Goal: Task Accomplishment & Management: Manage account settings

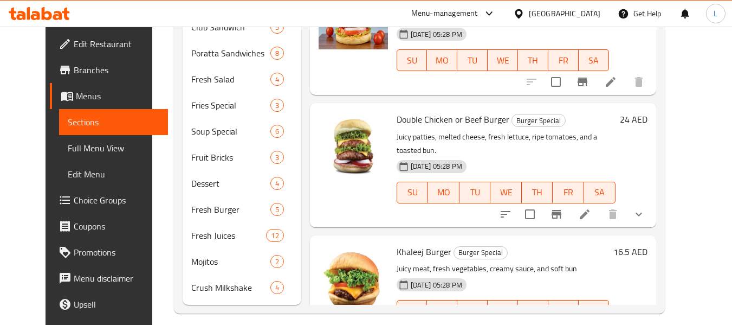
scroll to position [356, 0]
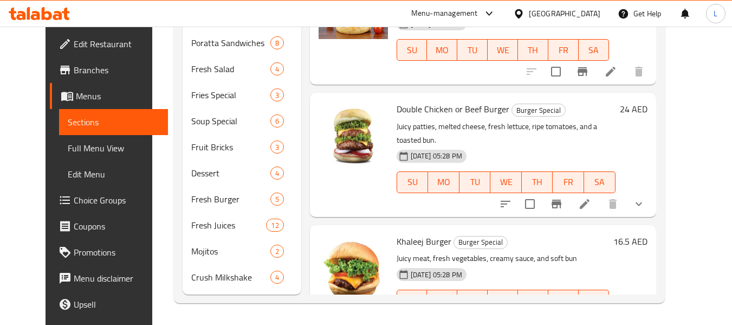
click at [407, 233] on span "Khaleej Burger" at bounding box center [424, 241] width 55 height 16
click at [626, 312] on li at bounding box center [611, 322] width 30 height 20
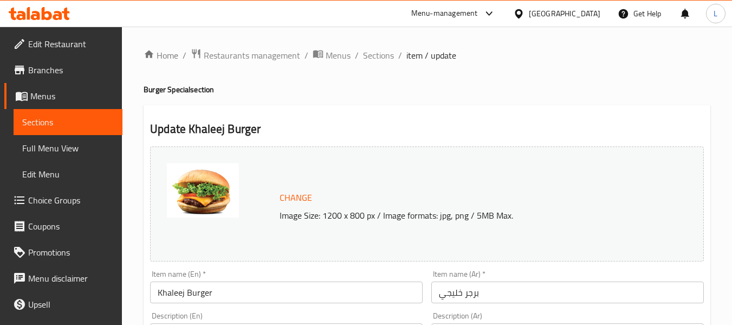
click at [68, 125] on span "Sections" at bounding box center [68, 121] width 92 height 13
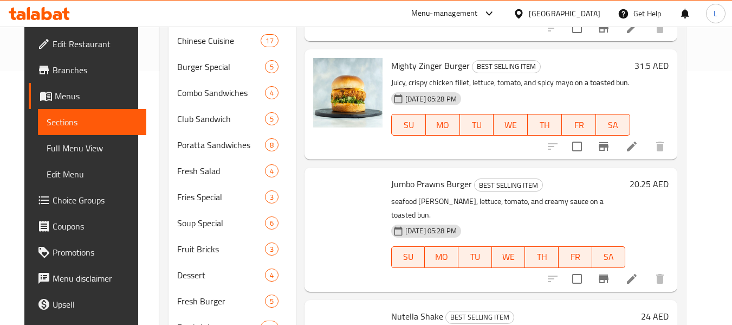
scroll to position [356, 0]
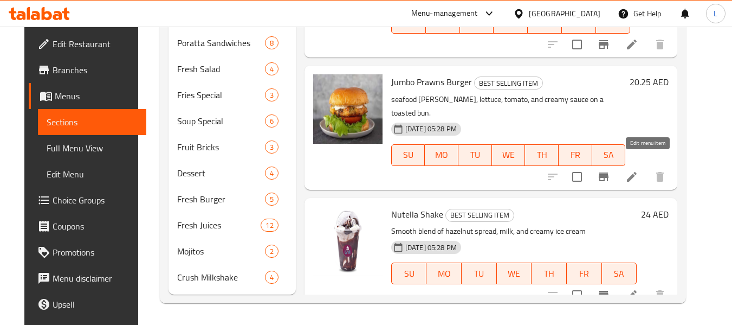
click at [637, 172] on icon at bounding box center [632, 177] width 10 height 10
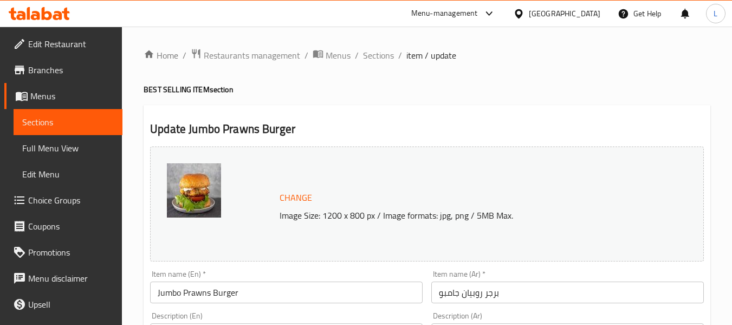
click at [82, 125] on span "Sections" at bounding box center [68, 121] width 92 height 13
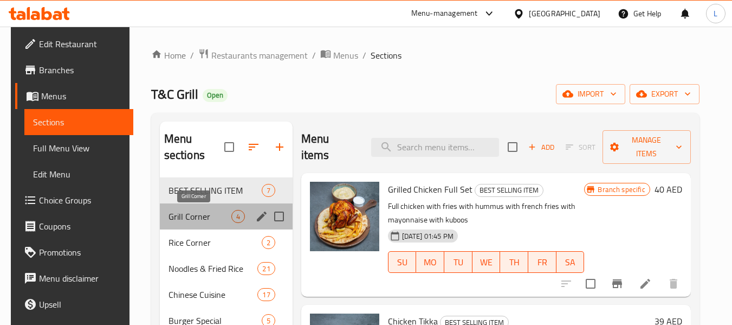
click at [186, 212] on span "Grill Corner" at bounding box center [200, 216] width 63 height 13
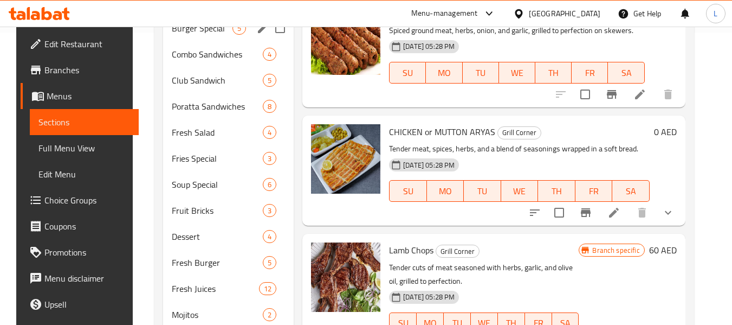
scroll to position [193, 0]
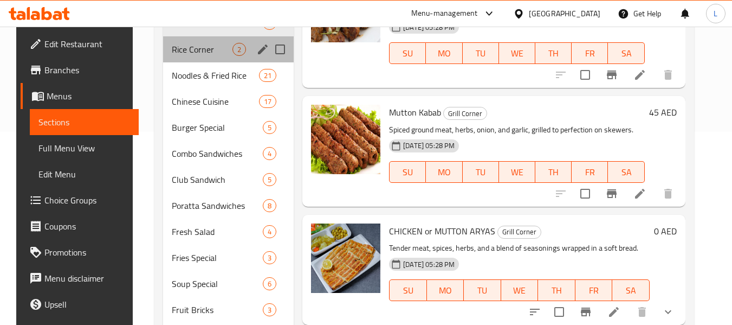
click at [201, 61] on div "Rice Corner 2" at bounding box center [228, 49] width 131 height 26
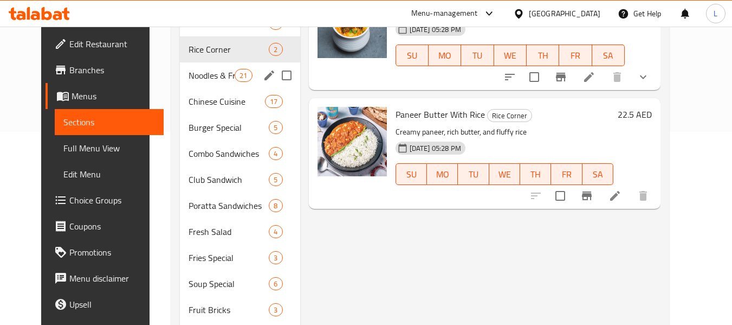
click at [201, 85] on div "Noodles & Fried Rice 21" at bounding box center [240, 75] width 120 height 26
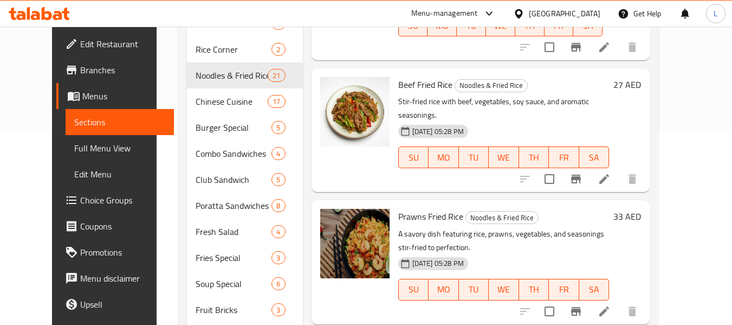
scroll to position [1788, 0]
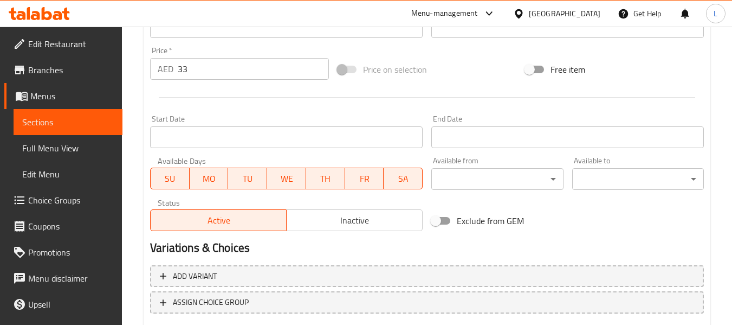
scroll to position [457, 0]
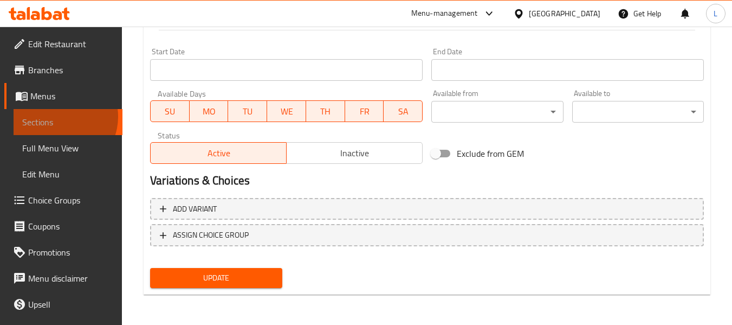
click at [59, 117] on span "Sections" at bounding box center [68, 121] width 92 height 13
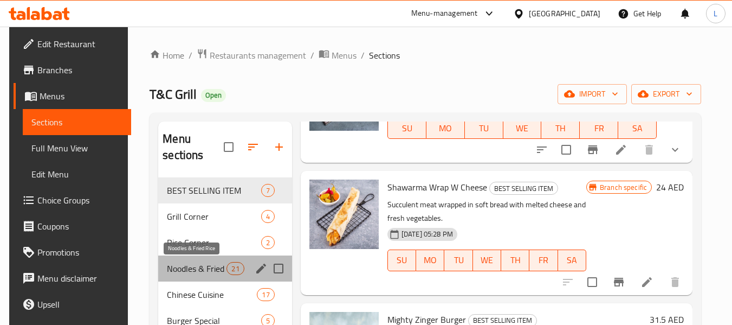
click at [208, 262] on span "Noodles & Fried Rice" at bounding box center [197, 268] width 60 height 13
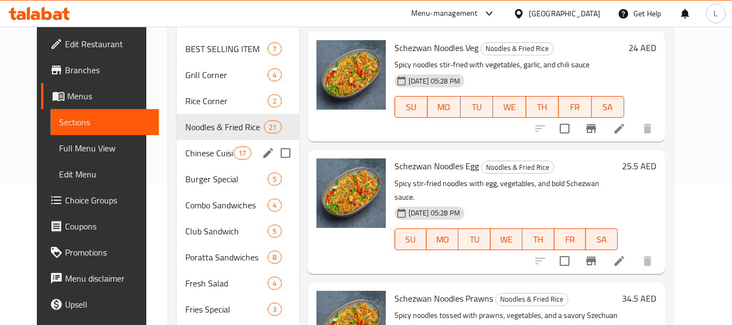
scroll to position [139, 0]
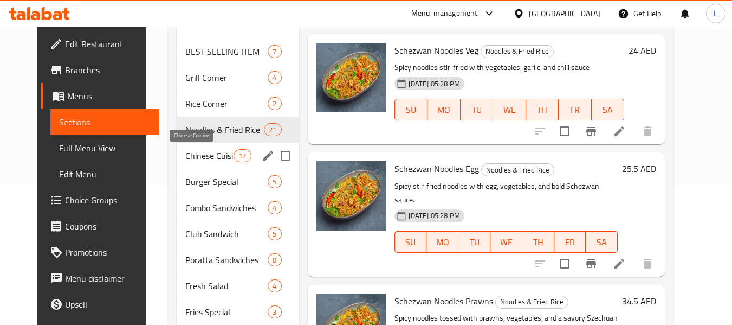
click at [188, 160] on span "Chinese Cuisine" at bounding box center [209, 155] width 48 height 13
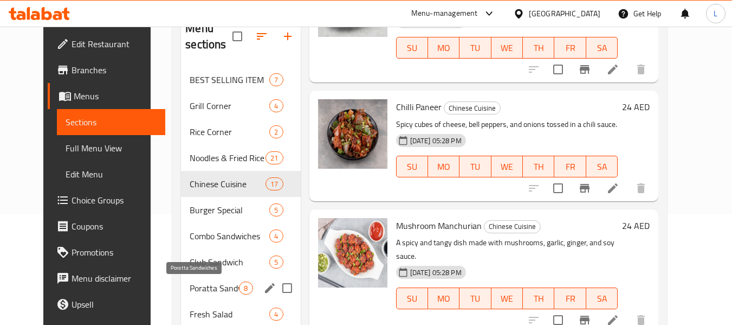
scroll to position [85, 0]
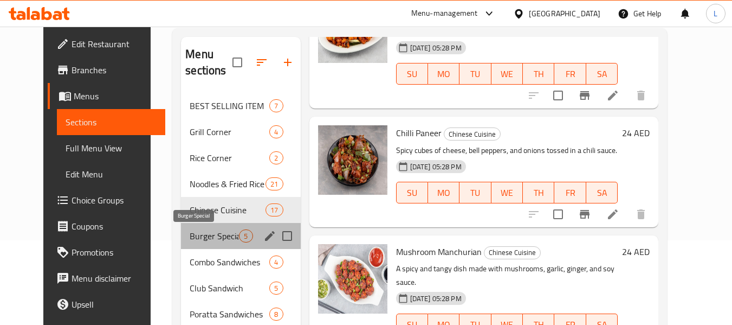
click at [223, 235] on span "Burger Special" at bounding box center [214, 235] width 49 height 13
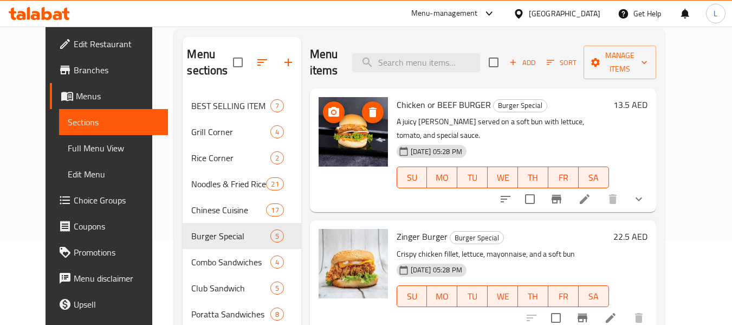
drag, startPoint x: 345, startPoint y: 150, endPoint x: 356, endPoint y: 154, distance: 11.9
click at [356, 154] on img at bounding box center [353, 131] width 69 height 69
click at [359, 157] on img at bounding box center [353, 131] width 69 height 69
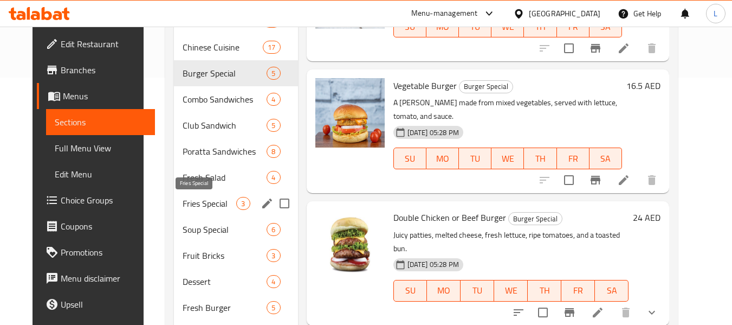
scroll to position [193, 0]
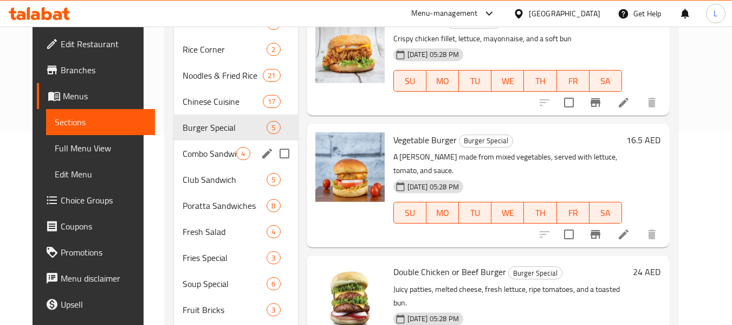
click at [192, 160] on div "Combo Sandwiches 4" at bounding box center [236, 153] width 124 height 26
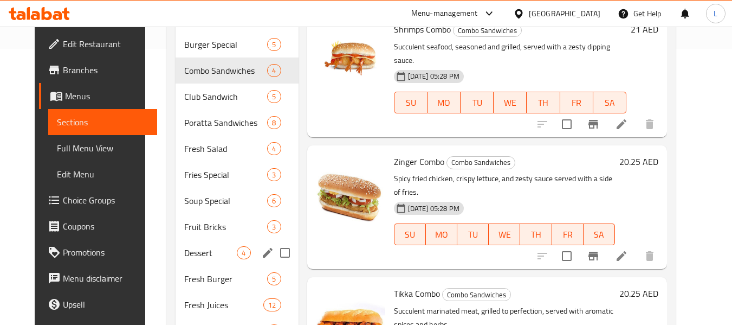
scroll to position [193, 0]
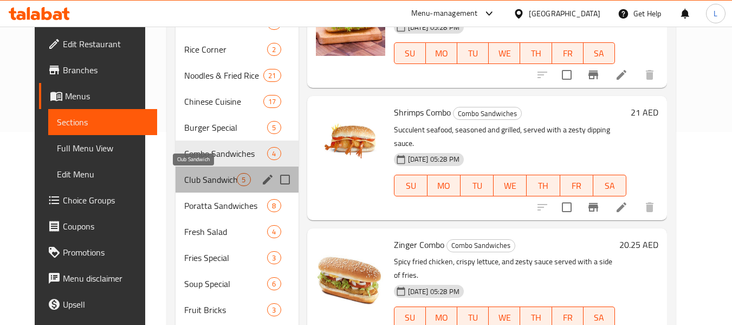
click at [186, 177] on span "Club Sandwich" at bounding box center [210, 179] width 53 height 13
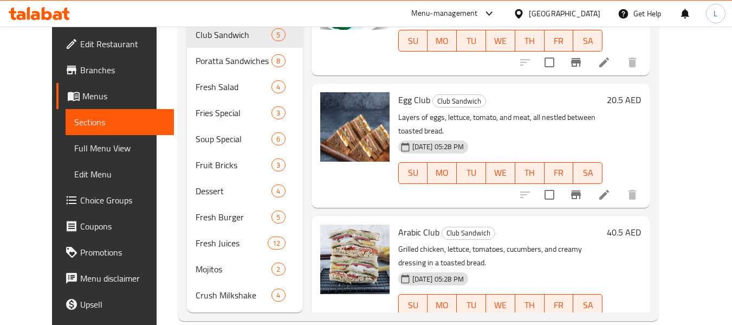
scroll to position [356, 0]
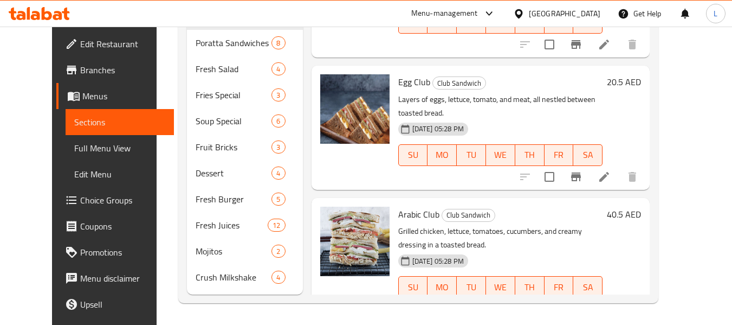
click at [399, 74] on span "Egg Club" at bounding box center [414, 82] width 32 height 16
copy h6 "Egg Club"
click at [354, 206] on img at bounding box center [354, 240] width 69 height 69
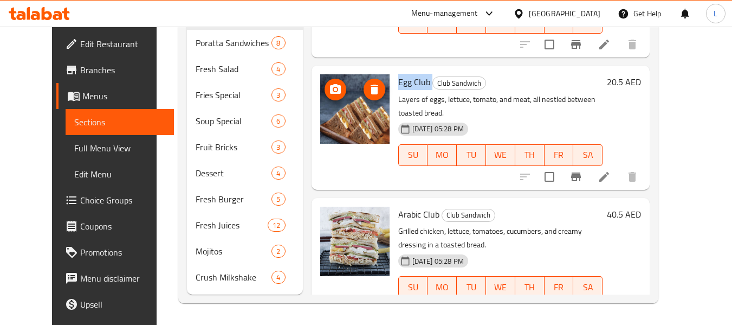
drag, startPoint x: 340, startPoint y: 104, endPoint x: 326, endPoint y: 118, distance: 19.9
click at [326, 118] on img at bounding box center [354, 108] width 69 height 69
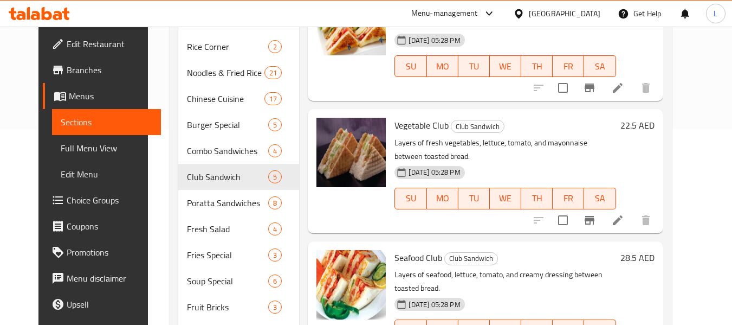
scroll to position [193, 0]
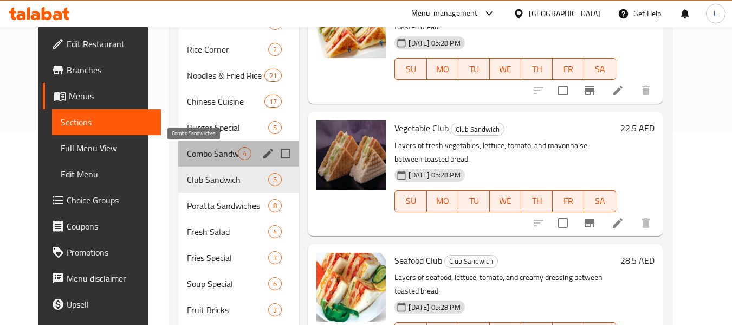
click at [202, 154] on span "Combo Sandwiches" at bounding box center [212, 153] width 51 height 13
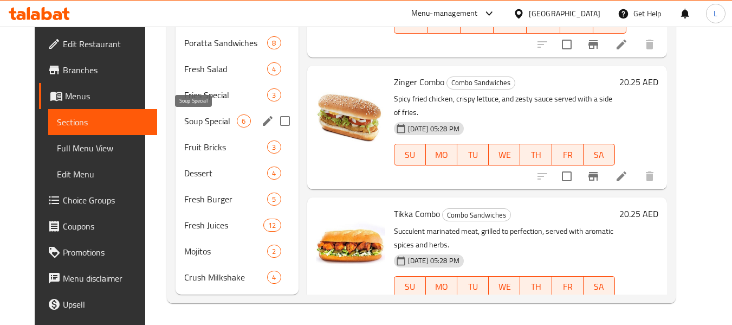
scroll to position [85, 0]
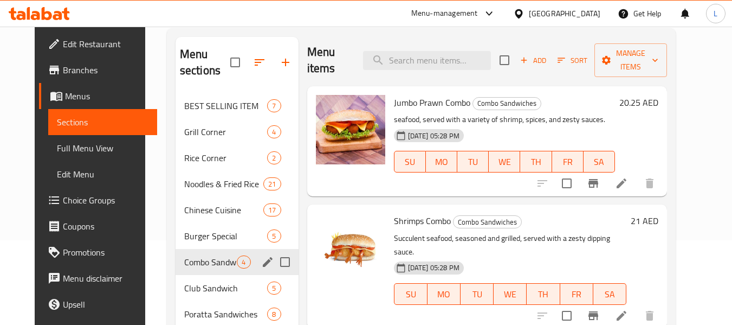
click at [189, 287] on span "Club Sandwich" at bounding box center [225, 287] width 83 height 13
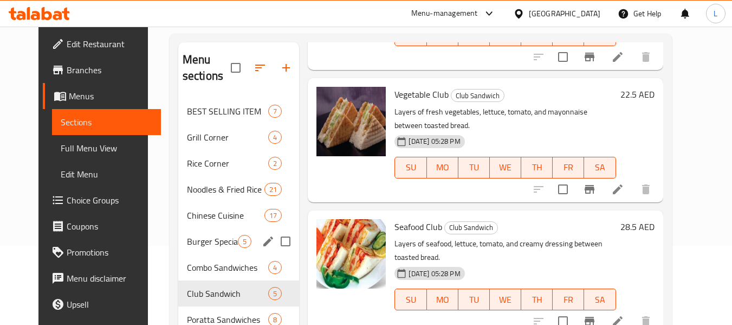
scroll to position [217, 0]
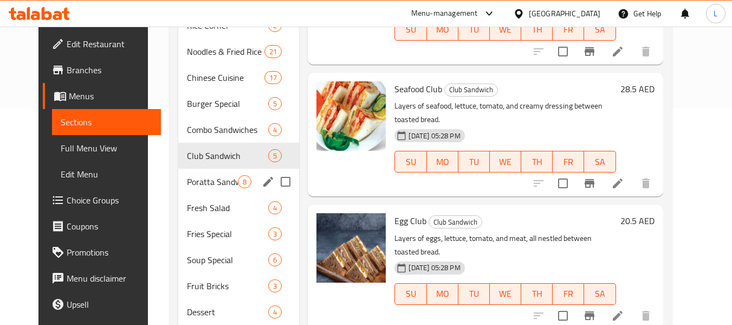
click at [188, 179] on span "Poratta Sandwiches" at bounding box center [212, 181] width 51 height 13
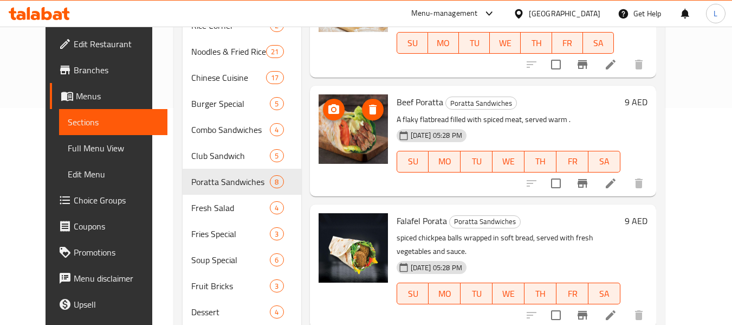
scroll to position [218, 0]
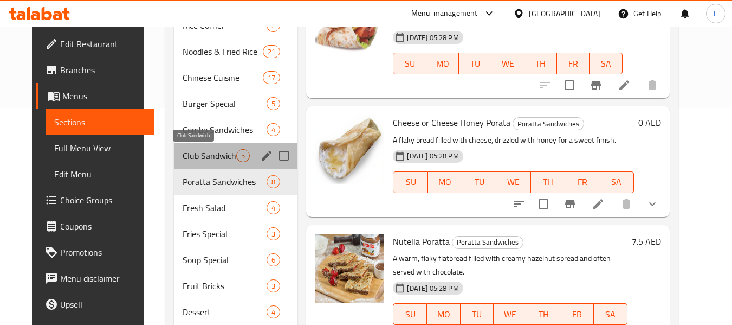
click at [202, 152] on span "Club Sandwich" at bounding box center [210, 155] width 54 height 13
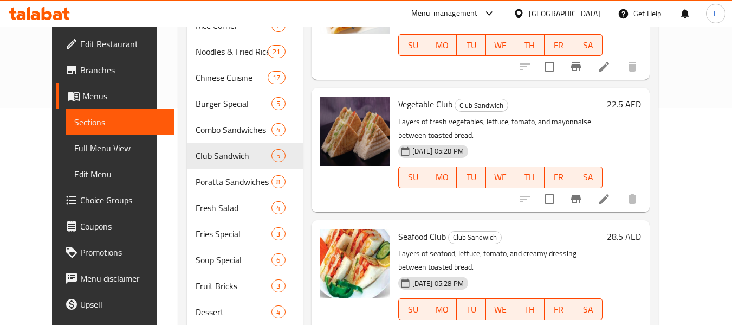
click at [409, 101] on span "Vegetable Club" at bounding box center [425, 104] width 54 height 16
copy h6 "Vegetable Club"
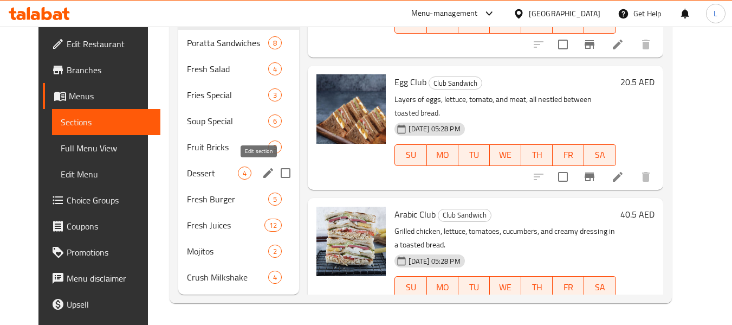
scroll to position [193, 0]
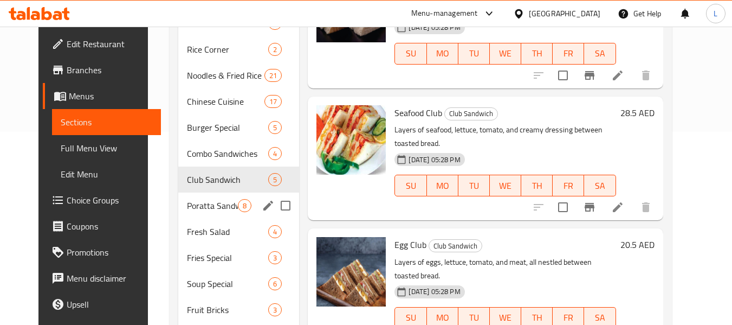
click at [191, 198] on div "Poratta Sandwiches 8" at bounding box center [238, 205] width 121 height 26
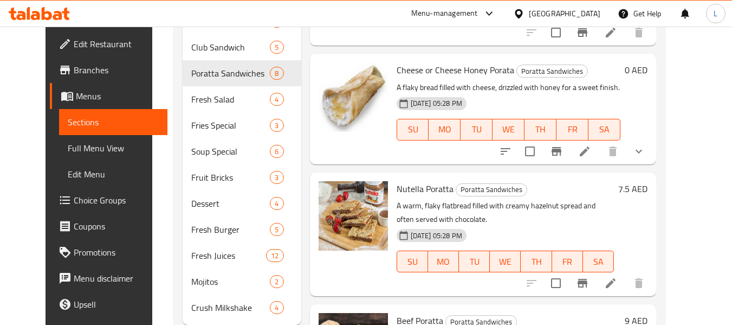
scroll to position [54, 0]
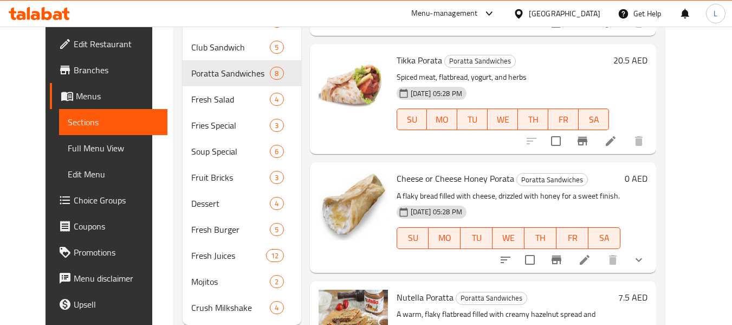
click at [408, 177] on span "Cheese or Cheese Honey Porata" at bounding box center [456, 178] width 118 height 16
copy h6 "Cheese or Cheese Honey Porata"
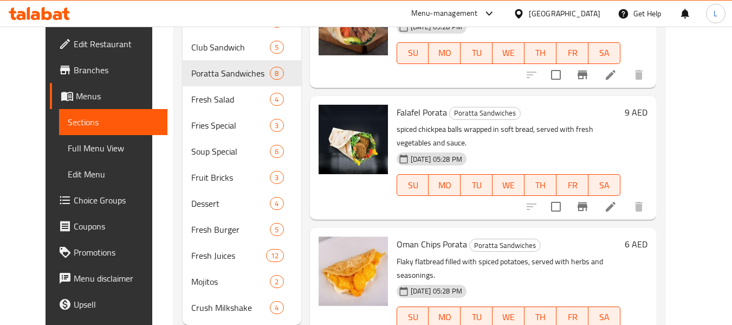
scroll to position [381, 0]
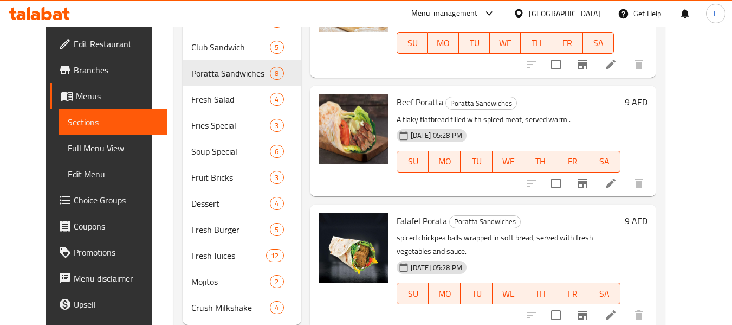
click at [403, 104] on span "Beef Poratta" at bounding box center [420, 102] width 47 height 16
copy h6 "Beef Poratta"
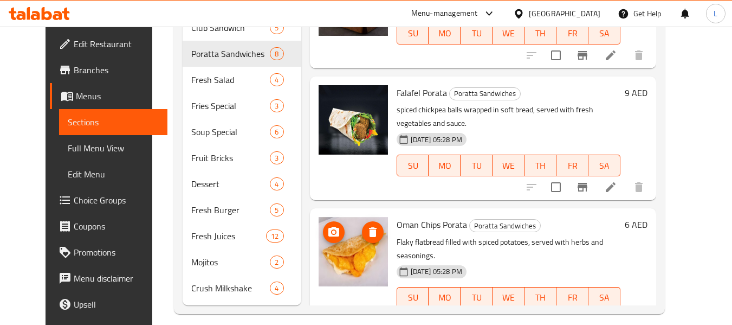
scroll to position [356, 0]
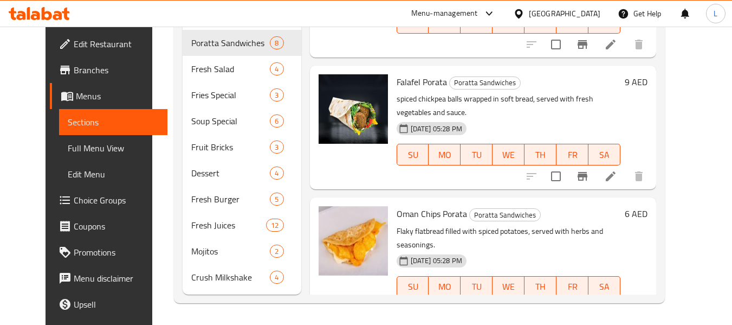
click at [425, 205] on span "Oman Chips Porata" at bounding box center [432, 213] width 70 height 16
copy h6 "Oman Chips Porata"
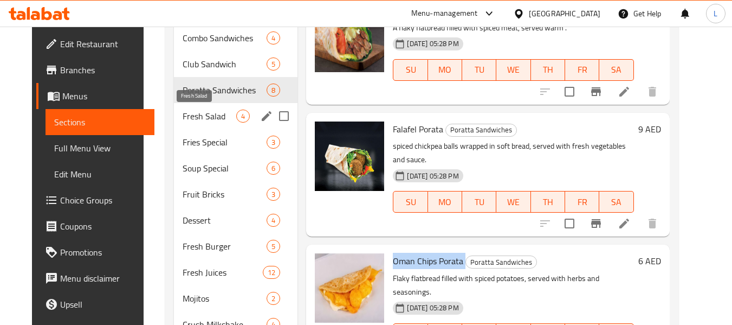
scroll to position [247, 0]
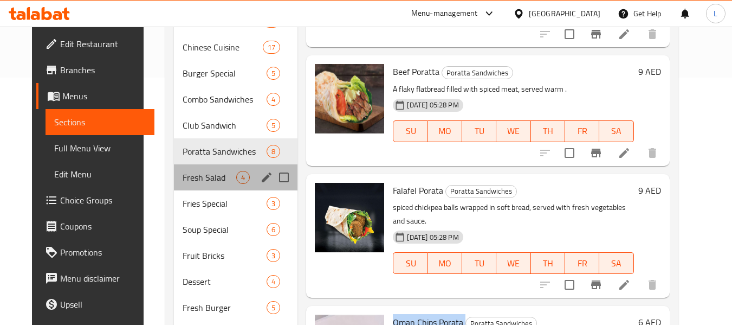
click at [193, 169] on div "Fresh Salad 4" at bounding box center [236, 177] width 124 height 26
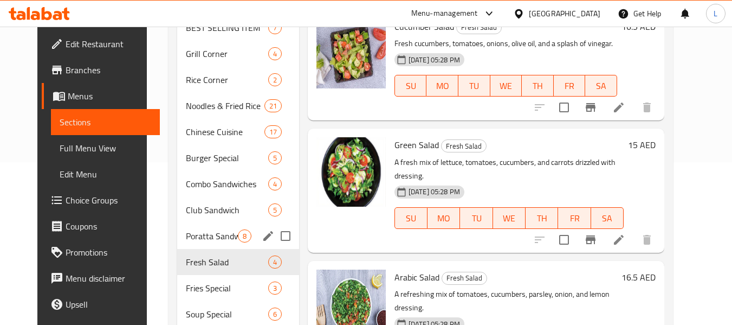
scroll to position [325, 0]
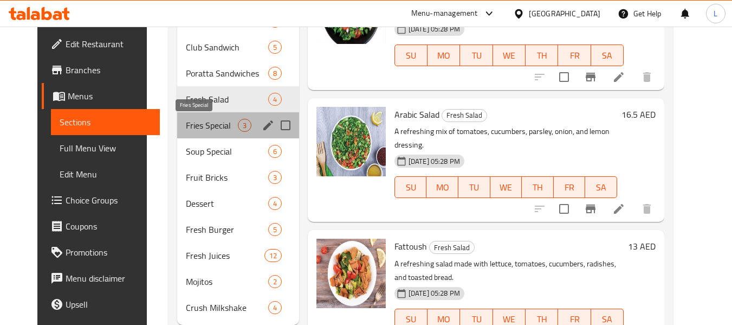
click at [214, 127] on span "Fries Special" at bounding box center [212, 125] width 52 height 13
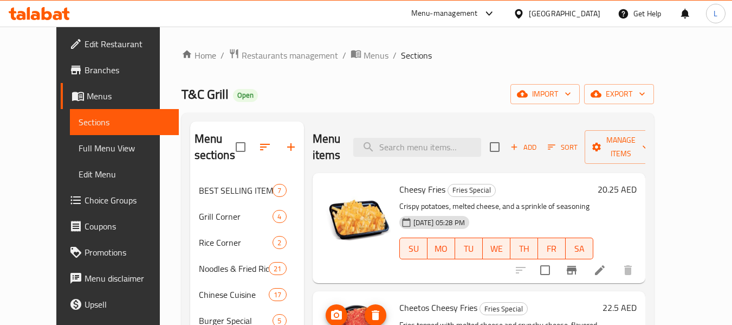
drag, startPoint x: 329, startPoint y: 284, endPoint x: 339, endPoint y: 303, distance: 21.3
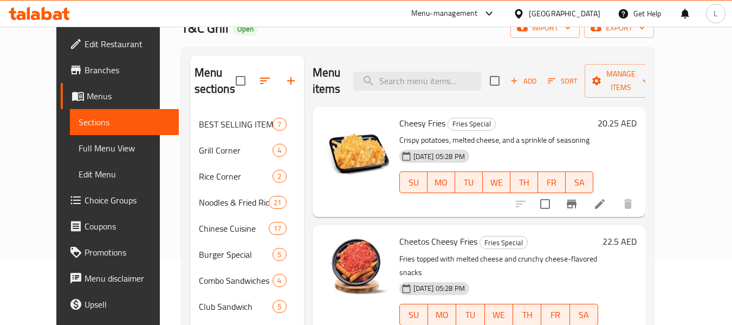
scroll to position [217, 0]
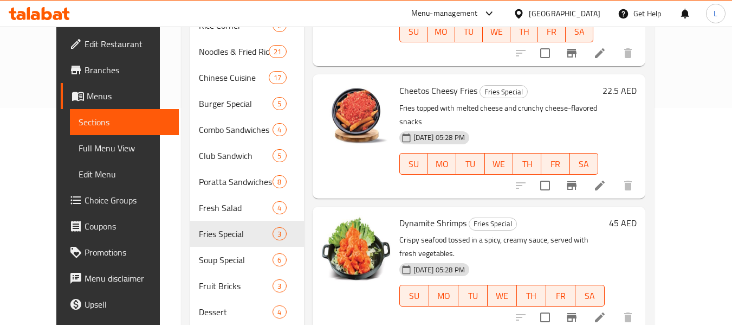
click at [609, 211] on div "Dynamite Shrimps Fries Special Crispy seafood tossed in a spicy, creamy sauce, …" at bounding box center [502, 268] width 214 height 115
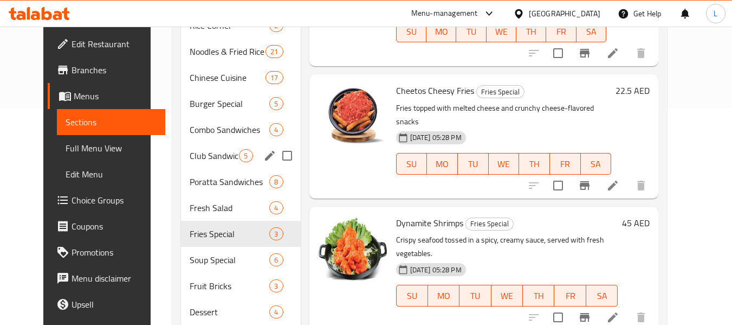
scroll to position [356, 0]
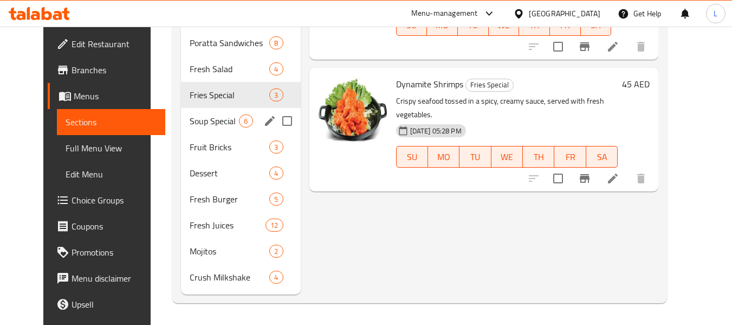
click at [190, 127] on div "Soup Special 6" at bounding box center [240, 121] width 119 height 26
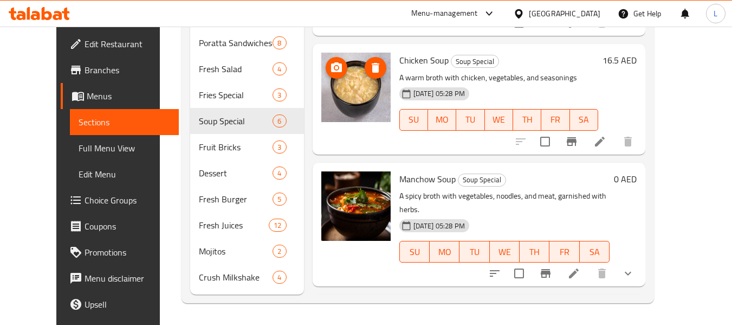
scroll to position [225, 0]
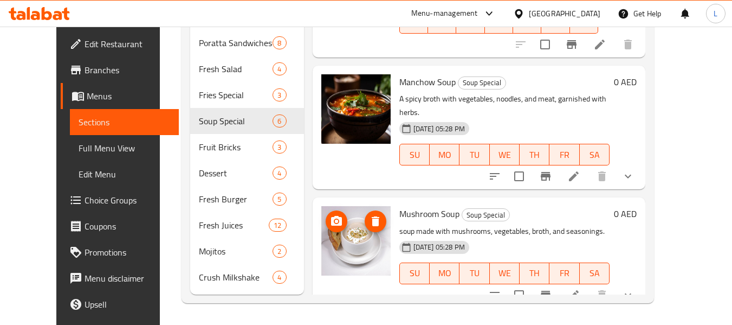
drag, startPoint x: 350, startPoint y: 238, endPoint x: 335, endPoint y: 234, distance: 15.3
drag, startPoint x: 335, startPoint y: 234, endPoint x: 332, endPoint y: 96, distance: 138.2
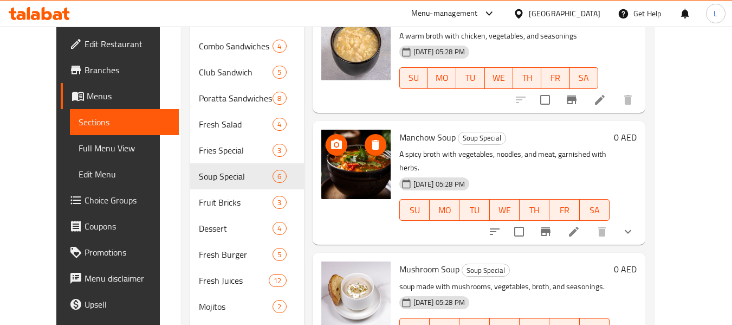
scroll to position [356, 0]
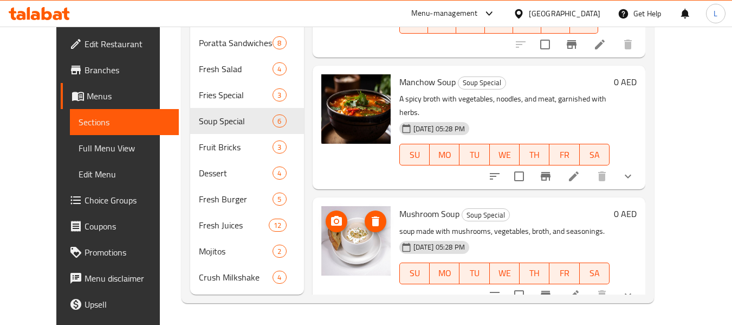
click at [347, 224] on img at bounding box center [355, 240] width 69 height 69
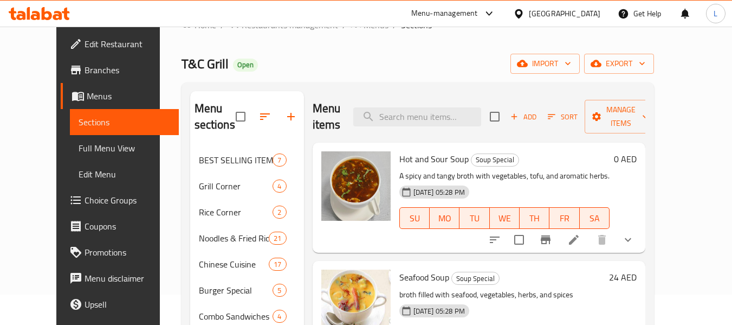
scroll to position [54, 0]
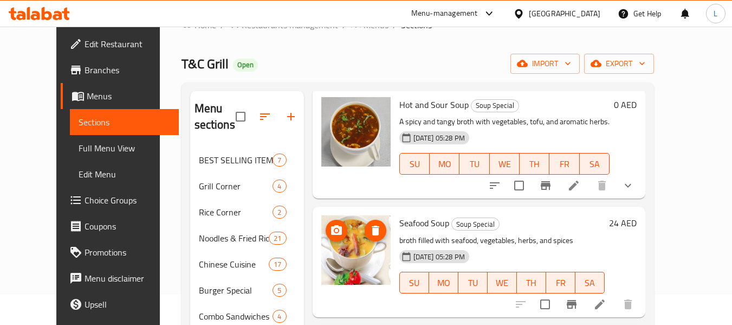
click at [332, 237] on span "upload picture" at bounding box center [337, 230] width 22 height 13
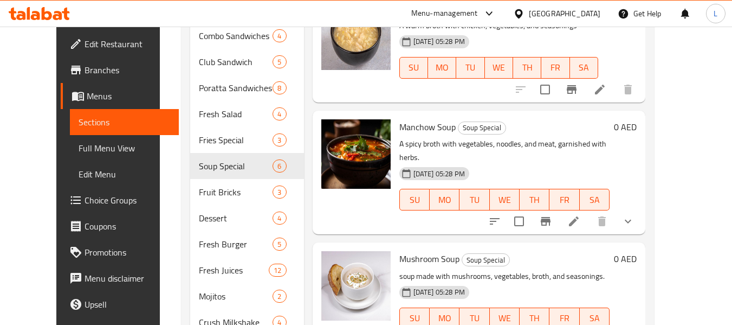
scroll to position [356, 0]
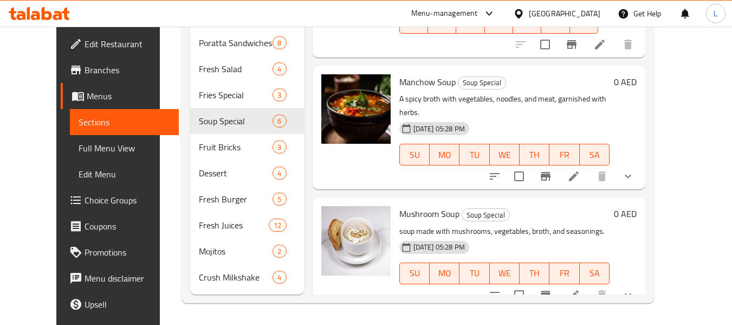
click at [412, 205] on span "Mushroom Soup" at bounding box center [429, 213] width 60 height 16
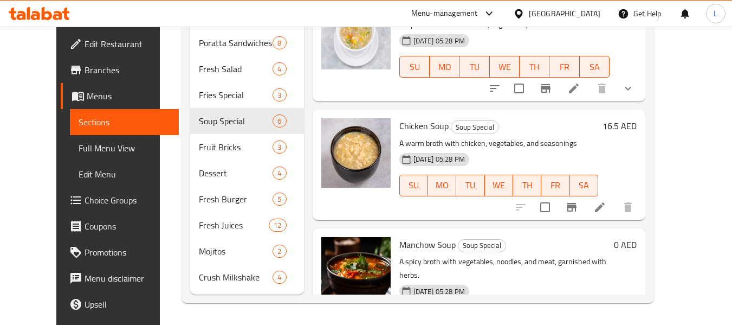
scroll to position [225, 0]
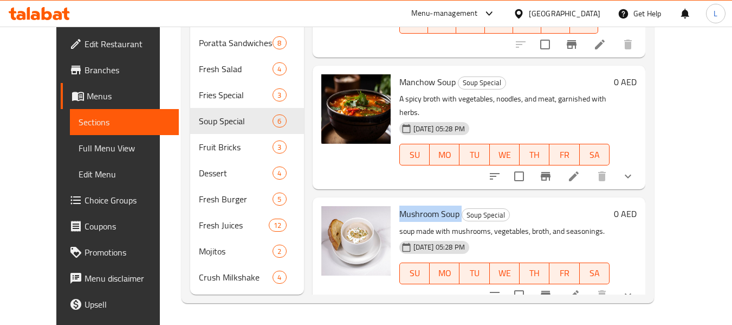
click at [409, 205] on span "Mushroom Soup" at bounding box center [429, 213] width 60 height 16
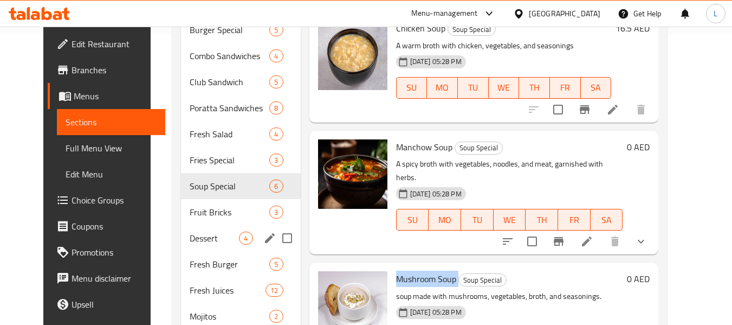
scroll to position [356, 0]
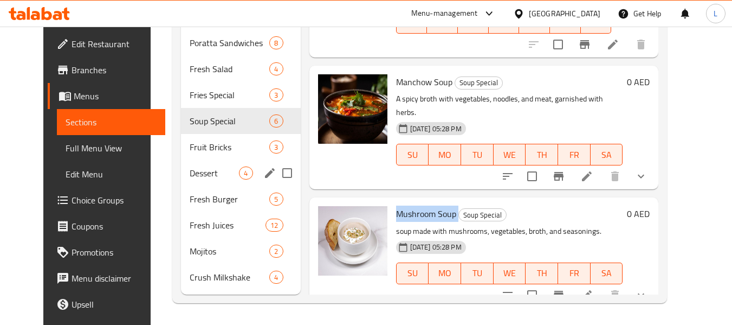
click at [199, 160] on div "Dessert 4" at bounding box center [240, 173] width 119 height 26
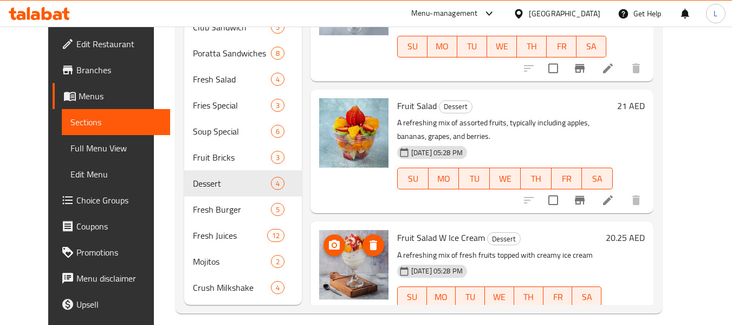
scroll to position [356, 0]
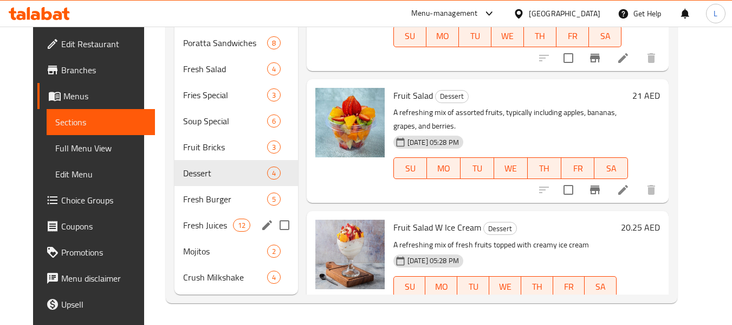
click at [213, 203] on span "Fresh Burger" at bounding box center [225, 198] width 84 height 13
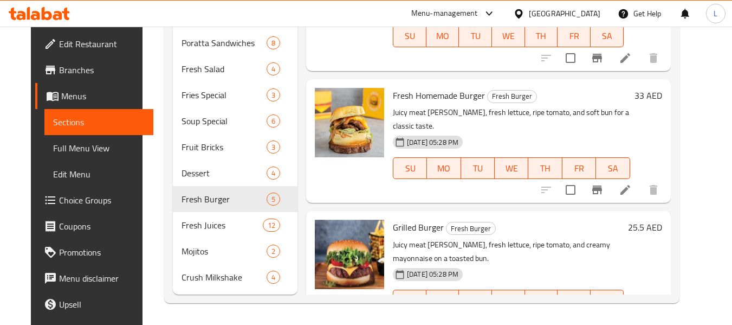
drag, startPoint x: 369, startPoint y: 254, endPoint x: 360, endPoint y: 227, distance: 28.6
click at [406, 219] on span "Grilled Burger" at bounding box center [418, 227] width 51 height 16
copy h6 "Grilled Burger"
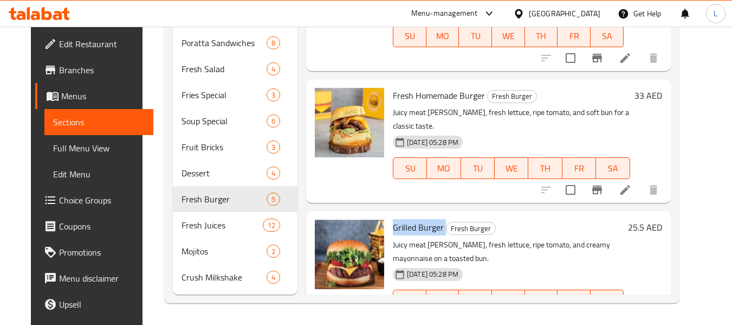
scroll to position [134, 0]
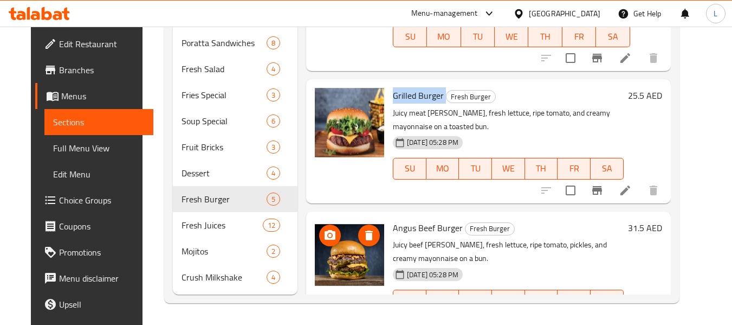
click at [355, 220] on img at bounding box center [349, 254] width 69 height 69
click at [396, 138] on icon at bounding box center [400, 142] width 8 height 9
click at [429, 216] on div "Angus Beef Burger Fresh Burger Juicy beef [PERSON_NAME], fresh lettuce, ripe to…" at bounding box center [509, 273] width 240 height 115
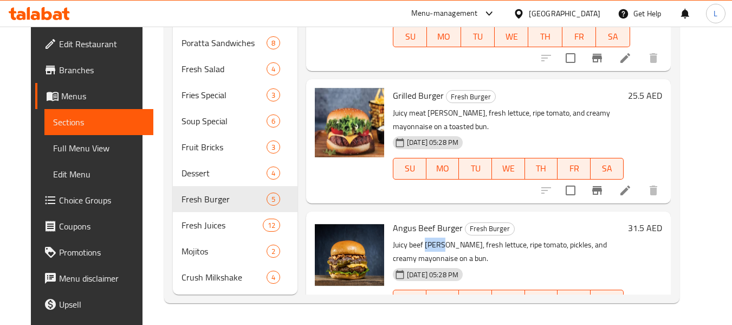
click at [429, 216] on div "Angus Beef Burger Fresh Burger Juicy beef [PERSON_NAME], fresh lettuce, ripe to…" at bounding box center [509, 273] width 240 height 115
click at [422, 219] on span "Angus Beef Burger" at bounding box center [428, 227] width 70 height 16
copy h6 "Angus Beef Burger"
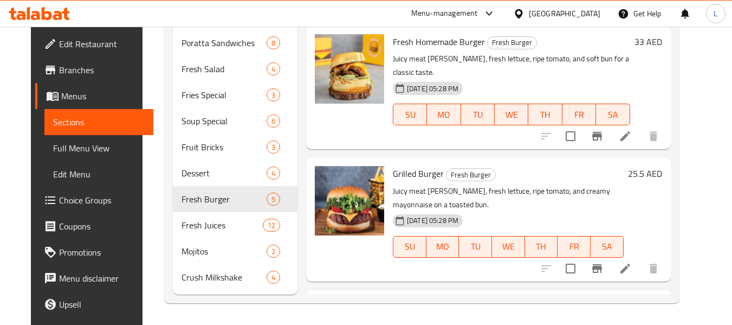
scroll to position [0, 0]
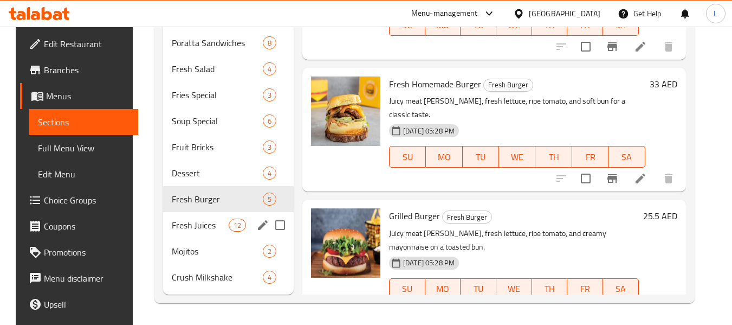
click at [224, 222] on span "Fresh Juices" at bounding box center [200, 224] width 57 height 13
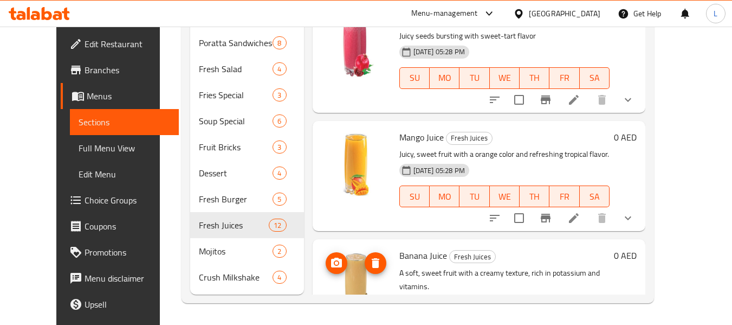
scroll to position [935, 0]
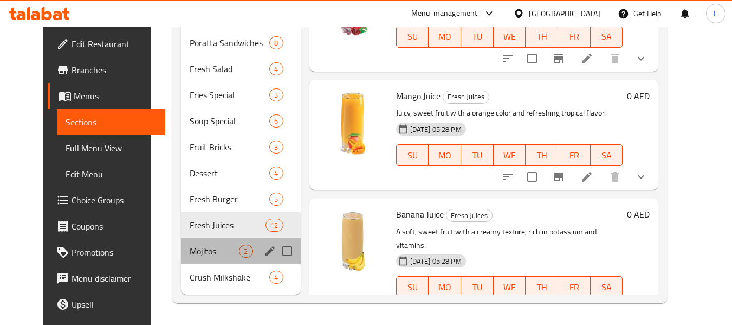
click at [181, 242] on div "Mojitos 2" at bounding box center [240, 251] width 119 height 26
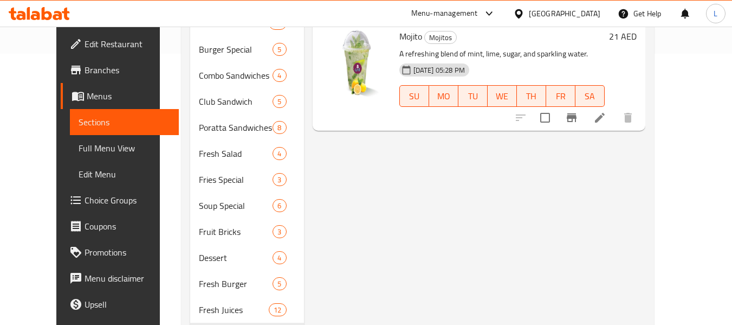
scroll to position [356, 0]
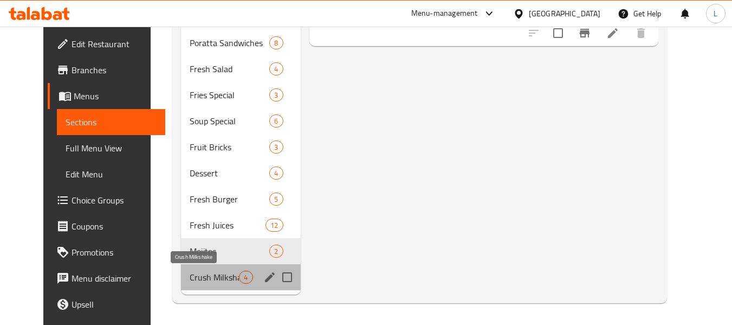
click at [190, 272] on span "Crush Milkshake" at bounding box center [214, 276] width 49 height 13
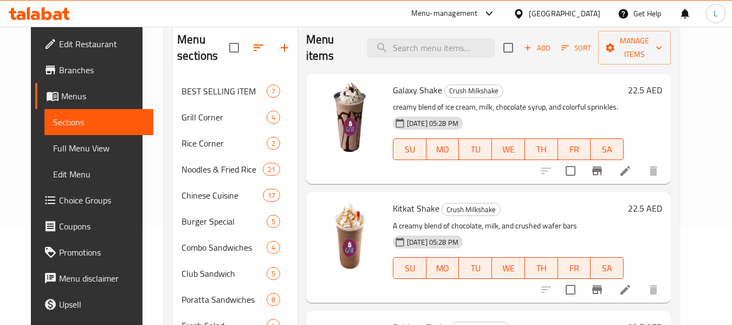
scroll to position [54, 0]
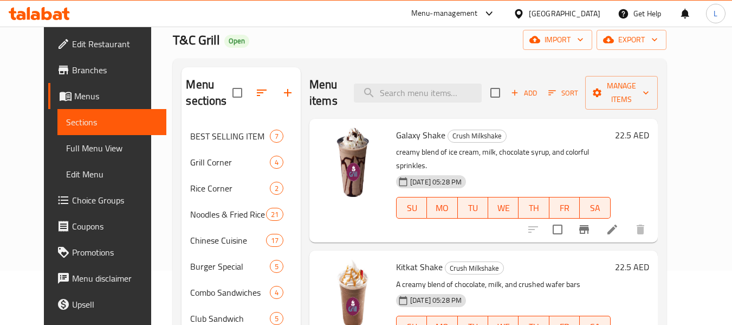
click at [300, 42] on div "T&C Grill Open import export" at bounding box center [419, 40] width 493 height 20
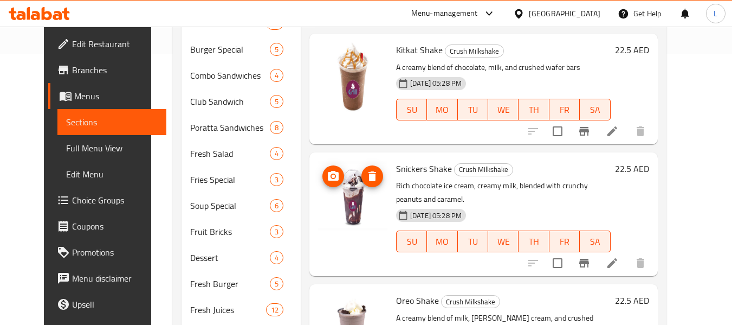
scroll to position [356, 0]
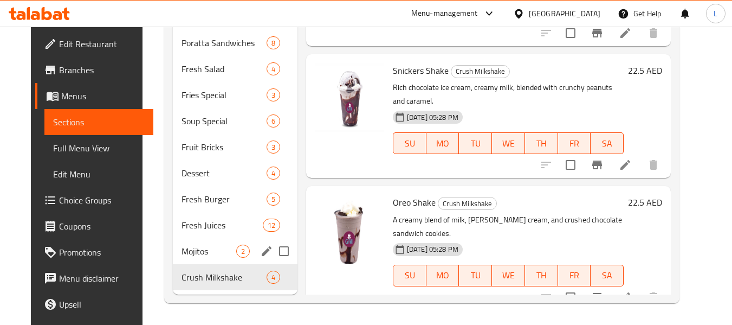
click at [173, 252] on div "Mojitos 2" at bounding box center [235, 251] width 125 height 26
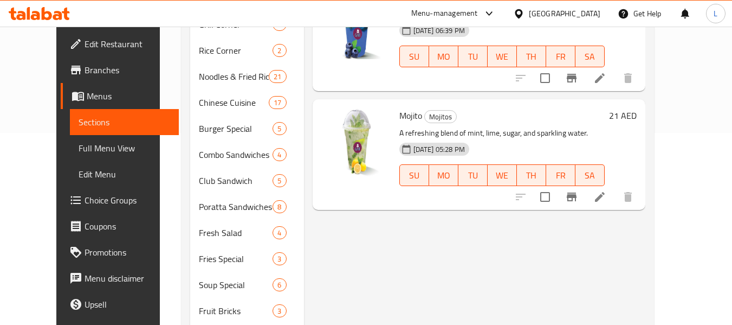
scroll to position [356, 0]
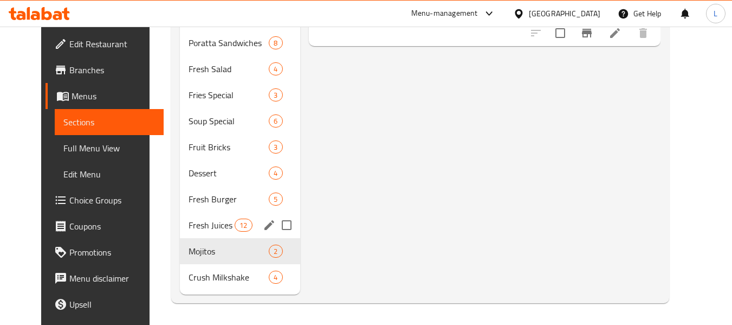
click at [206, 228] on span "Fresh Juices" at bounding box center [212, 224] width 46 height 13
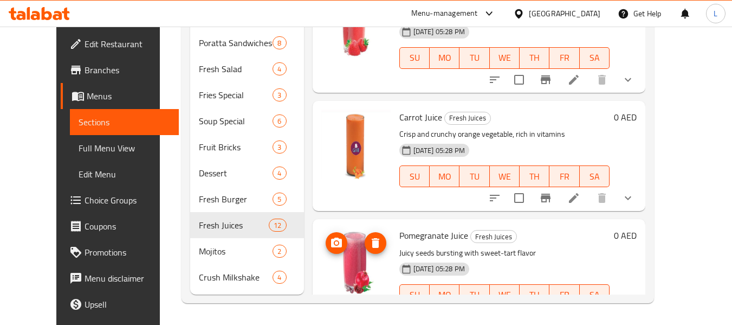
scroll to position [935, 0]
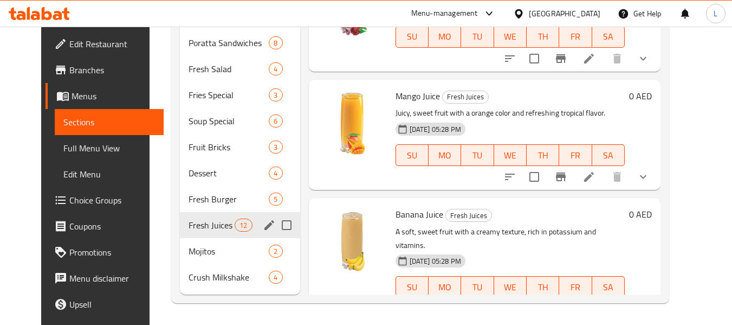
click at [194, 204] on span "Fresh Burger" at bounding box center [229, 198] width 81 height 13
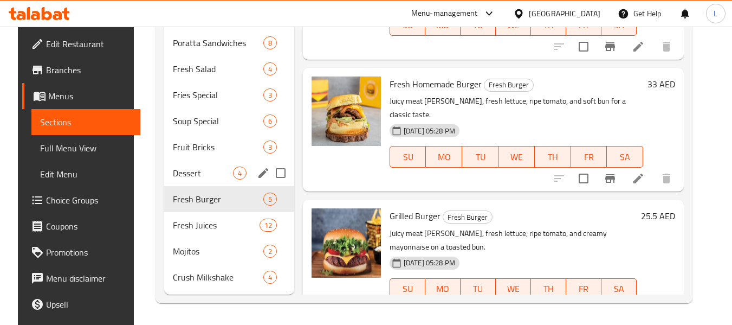
click at [185, 179] on div "Dessert 4" at bounding box center [229, 173] width 130 height 26
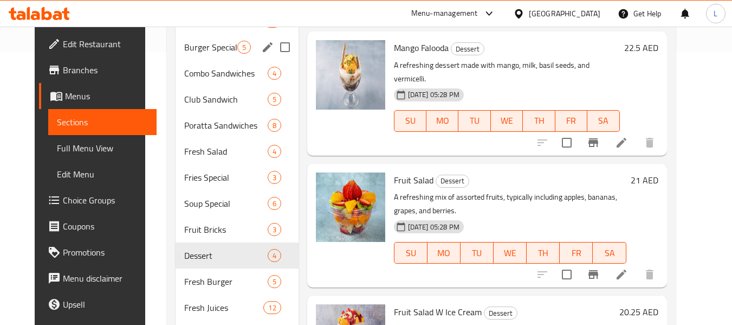
scroll to position [356, 0]
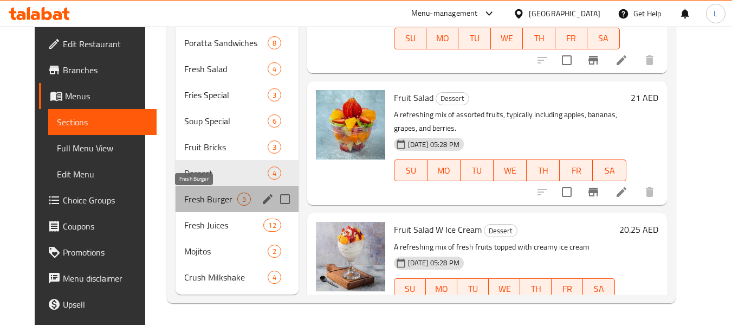
click at [184, 199] on span "Fresh Burger" at bounding box center [210, 198] width 53 height 13
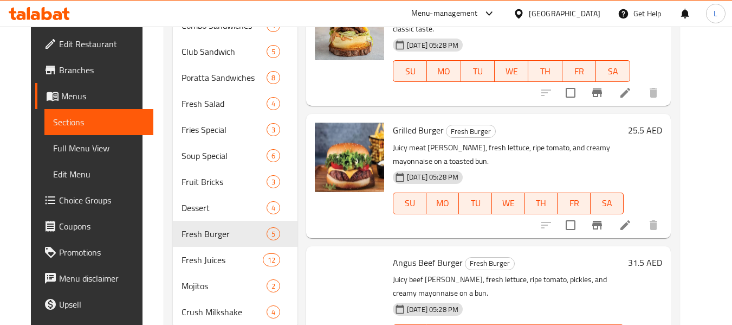
scroll to position [356, 0]
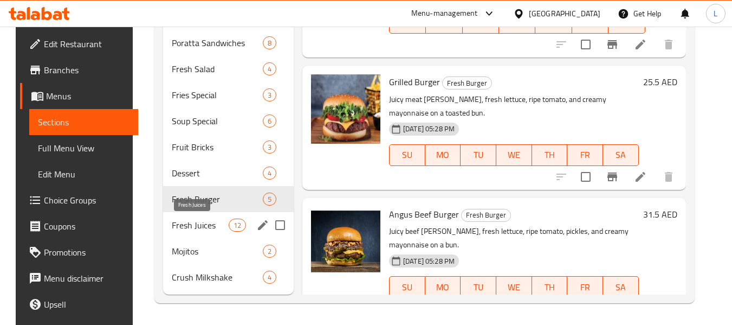
click at [188, 226] on span "Fresh Juices" at bounding box center [200, 224] width 57 height 13
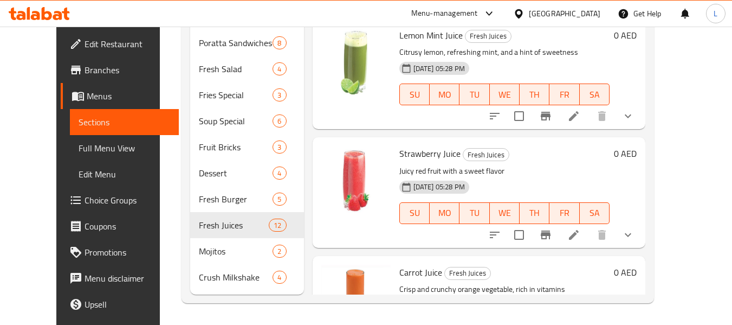
scroll to position [705, 0]
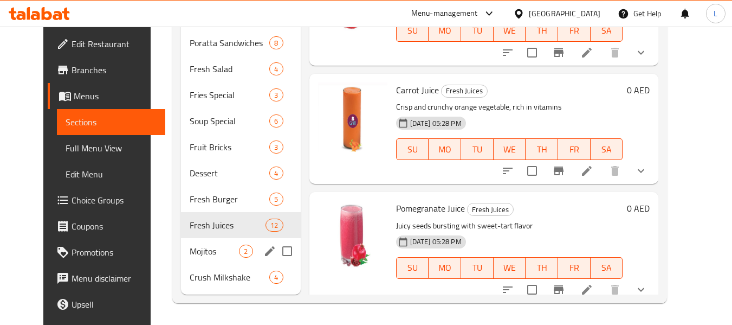
click at [198, 258] on div "Mojitos 2" at bounding box center [240, 251] width 119 height 26
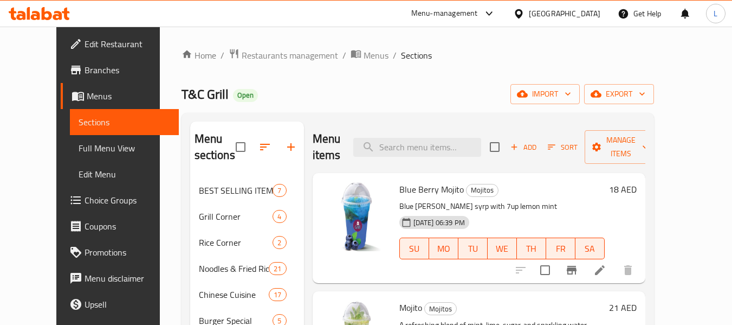
scroll to position [356, 0]
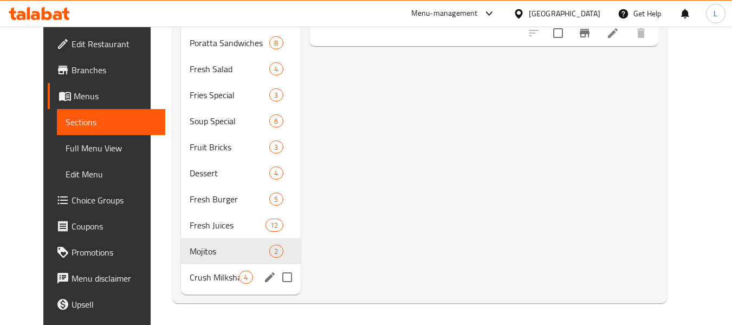
click at [188, 292] on nav "BEST SELLING ITEM 7 Grill Corner 4 Rice Corner 2 Noodles & Fried Rice 21 Chines…" at bounding box center [240, 55] width 119 height 477
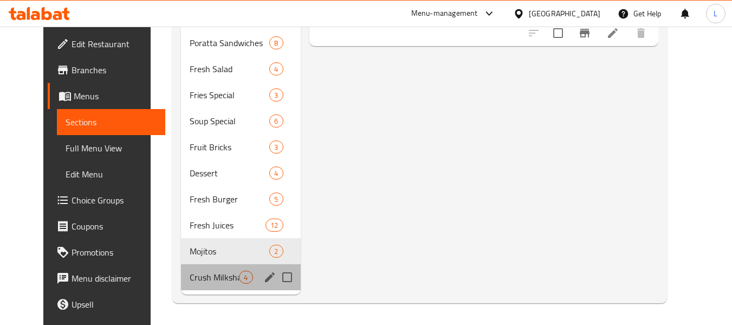
click at [185, 285] on div "Crush Milkshake 4" at bounding box center [240, 277] width 119 height 26
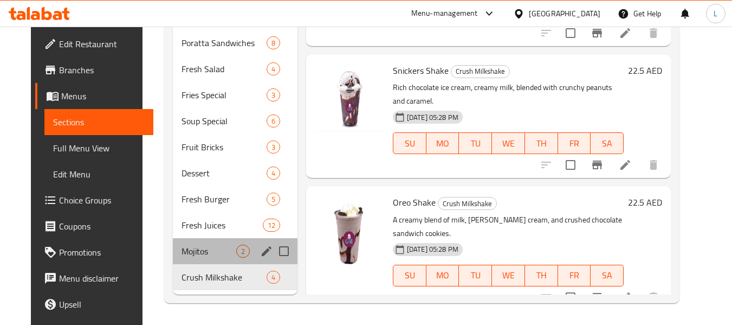
click at [176, 240] on div "Mojitos 2" at bounding box center [235, 251] width 125 height 26
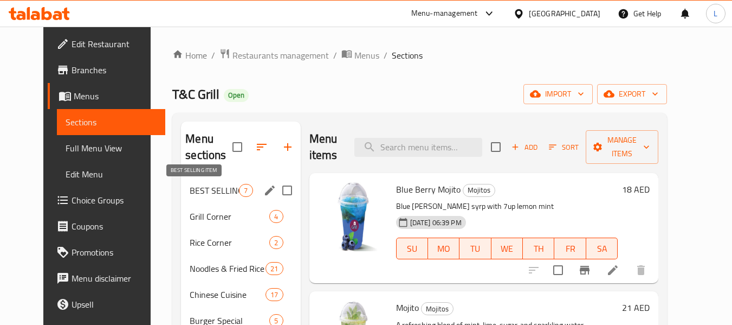
click at [209, 195] on span "BEST SELLING ITEM" at bounding box center [214, 190] width 49 height 13
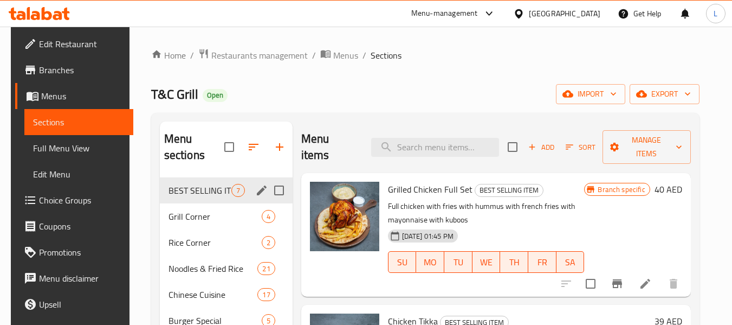
click at [247, 188] on div "BEST SELLING ITEM 7" at bounding box center [226, 190] width 133 height 26
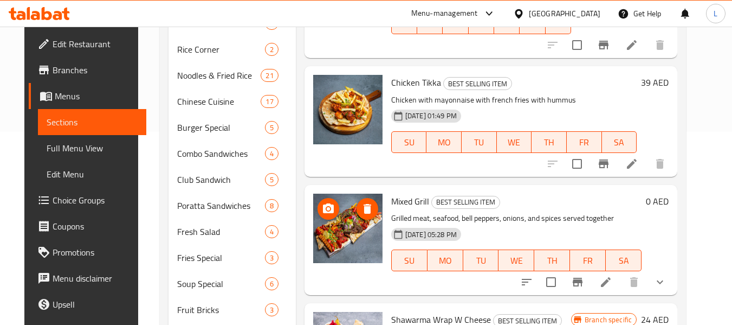
scroll to position [14, 0]
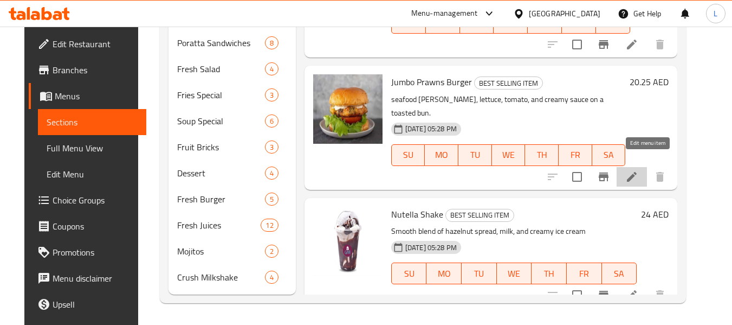
click at [638, 170] on icon at bounding box center [631, 176] width 13 height 13
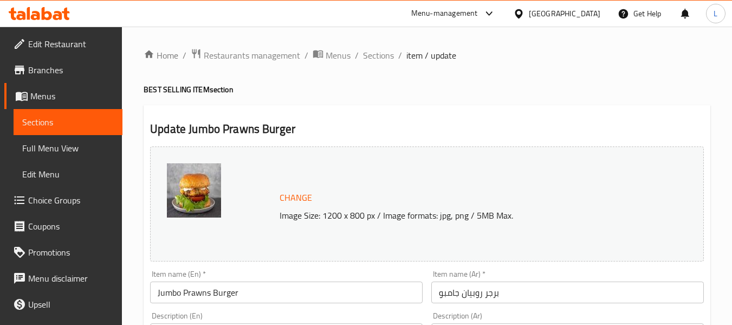
click at [51, 115] on span "Sections" at bounding box center [68, 121] width 92 height 13
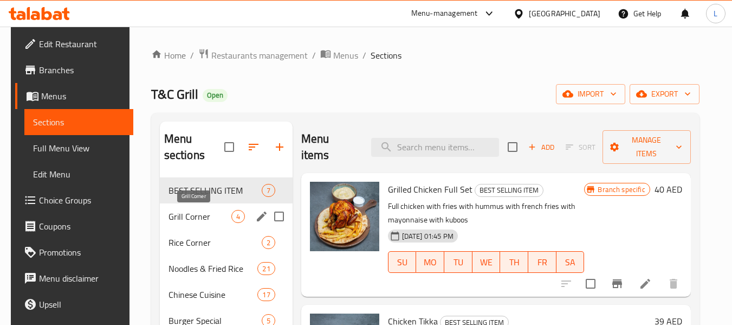
click at [217, 220] on span "Grill Corner" at bounding box center [200, 216] width 63 height 13
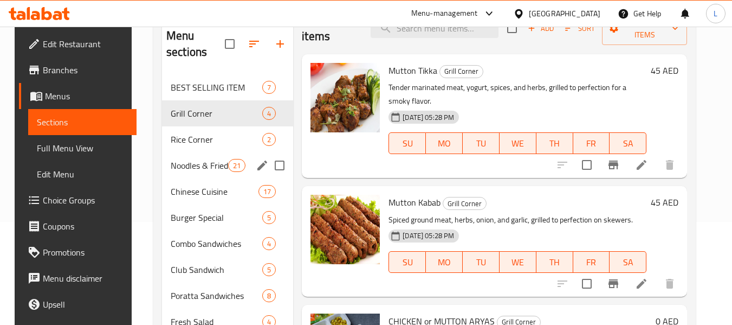
scroll to position [85, 0]
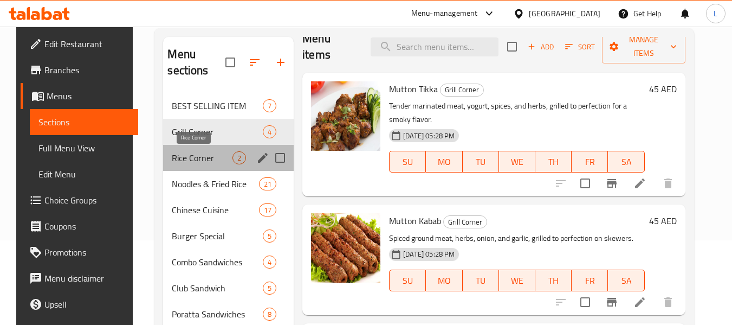
click at [202, 152] on span "Rice Corner" at bounding box center [202, 157] width 61 height 13
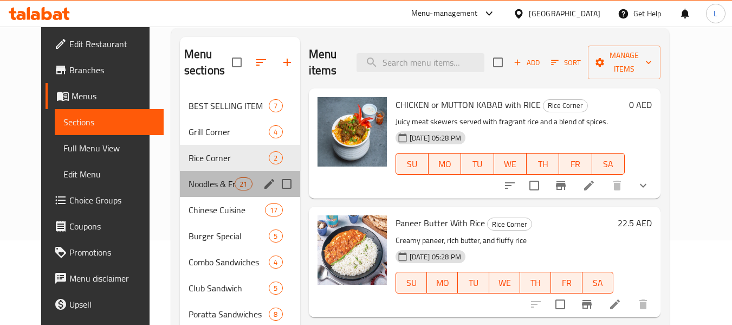
click at [188, 191] on div "Noodles & Fried Rice 21" at bounding box center [240, 184] width 120 height 26
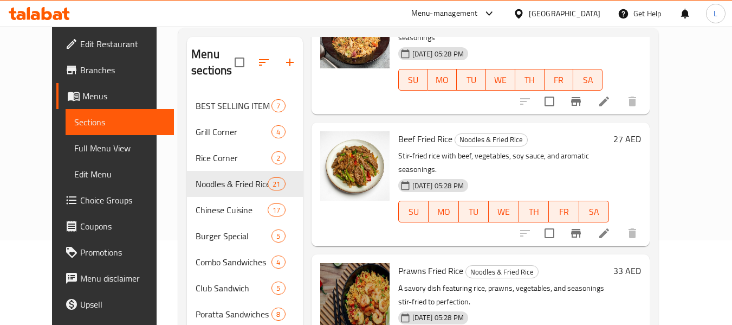
scroll to position [1788, 0]
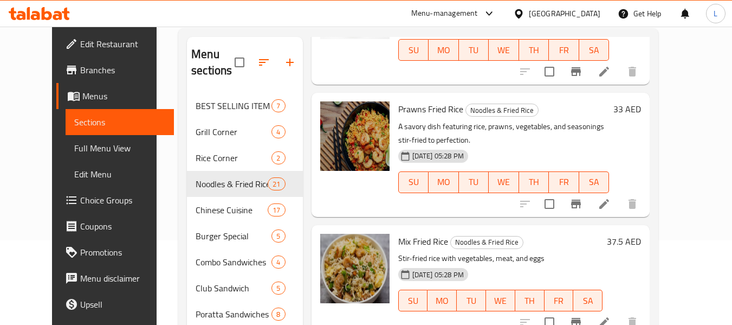
click at [402, 233] on span "Mix Fried Rice" at bounding box center [423, 241] width 50 height 16
copy h6 "Mix Fried Rice"
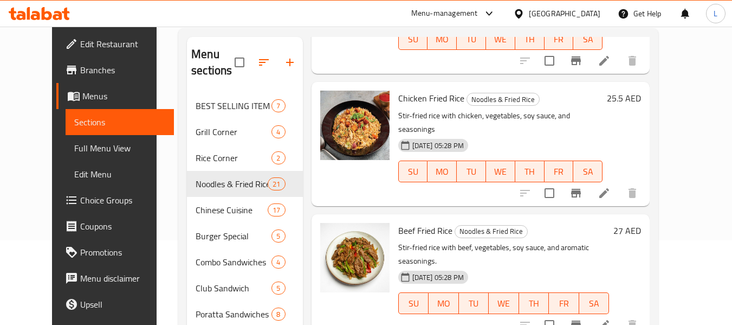
scroll to position [1517, 0]
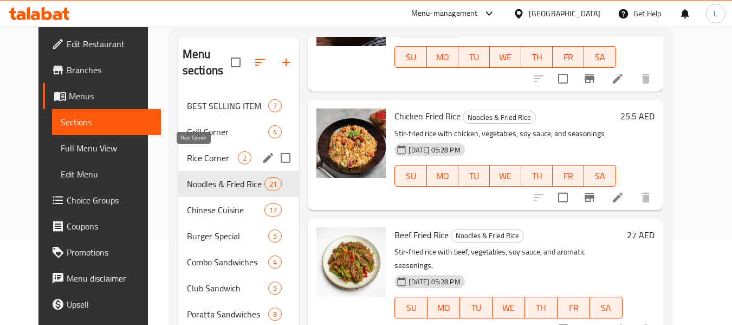
click at [197, 156] on span "Rice Corner" at bounding box center [212, 157] width 51 height 13
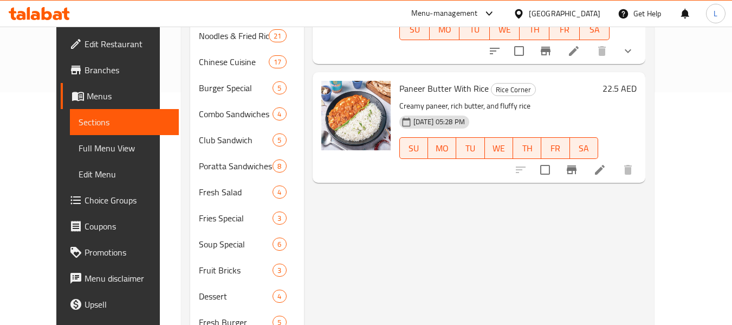
scroll to position [85, 0]
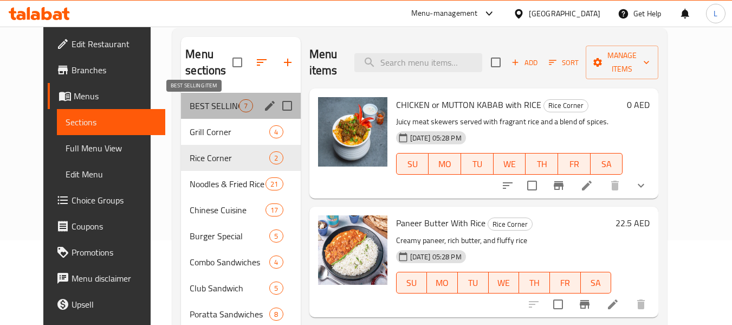
click at [216, 108] on span "BEST SELLING ITEM" at bounding box center [214, 105] width 49 height 13
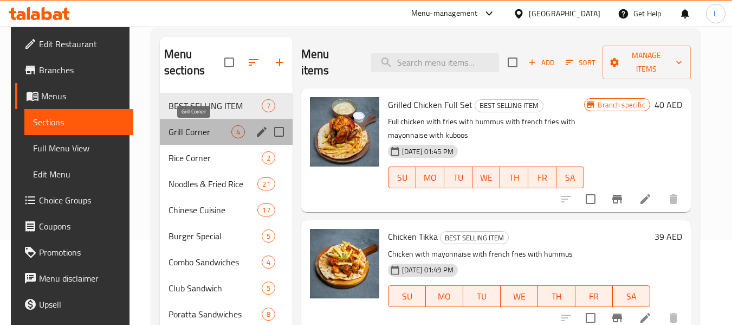
click at [216, 125] on span "Grill Corner" at bounding box center [200, 131] width 63 height 13
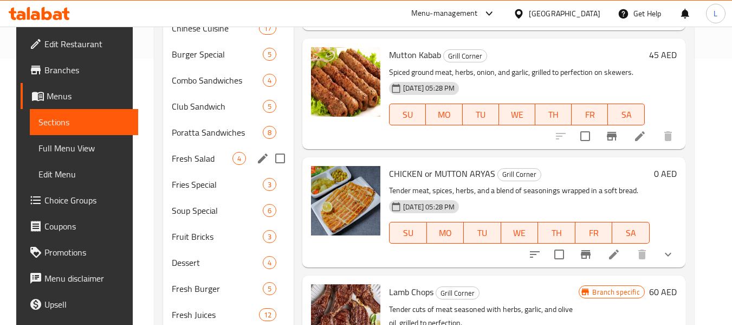
scroll to position [139, 0]
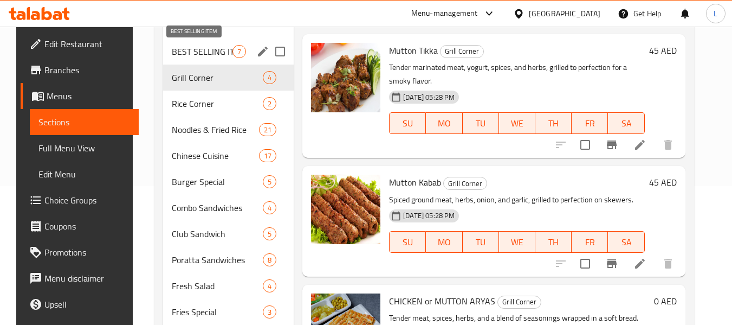
click at [208, 55] on span "BEST SELLING ITEM" at bounding box center [202, 51] width 61 height 13
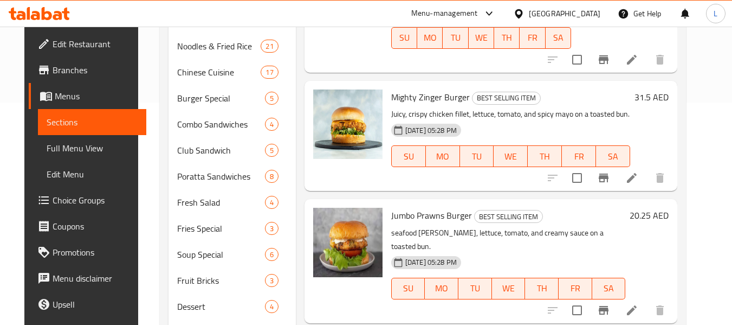
scroll to position [85, 0]
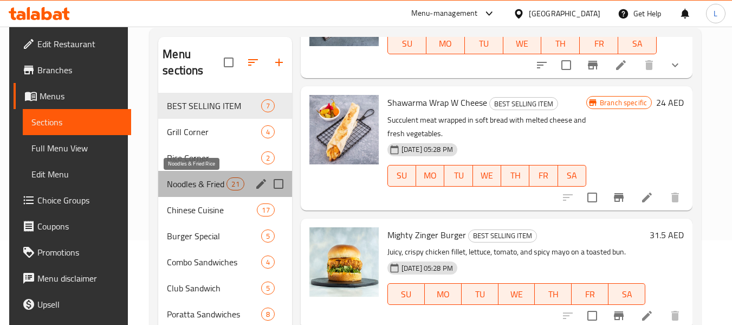
click at [207, 189] on span "Noodles & Fried Rice" at bounding box center [197, 183] width 60 height 13
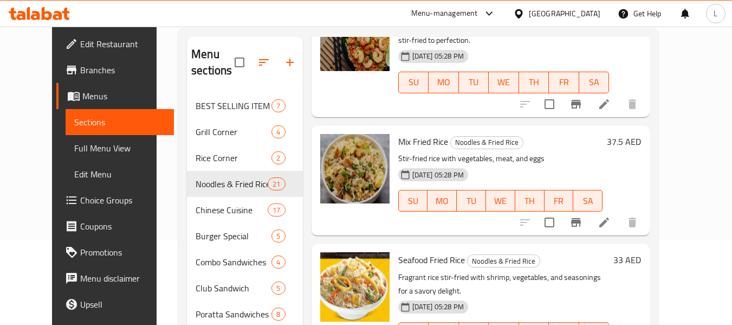
scroll to position [1780, 0]
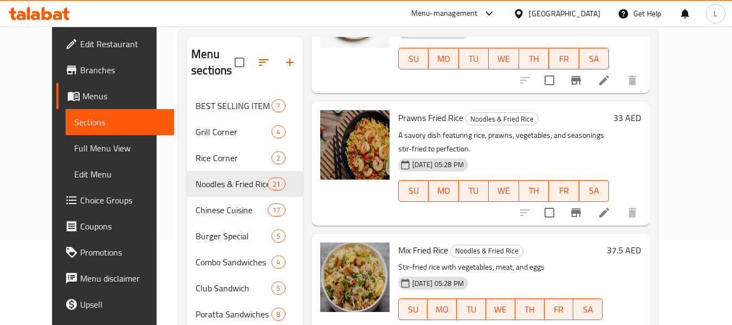
click at [619, 321] on li at bounding box center [604, 331] width 30 height 20
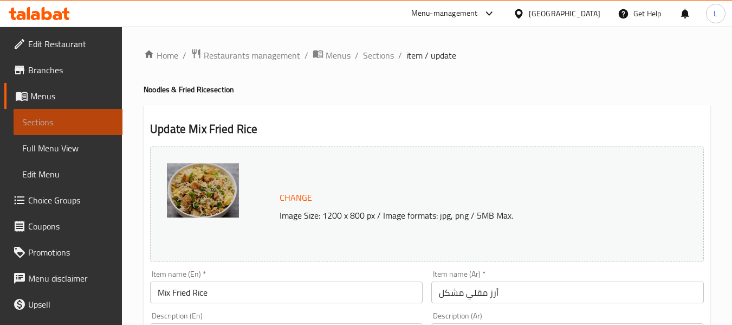
click at [73, 123] on span "Sections" at bounding box center [68, 121] width 92 height 13
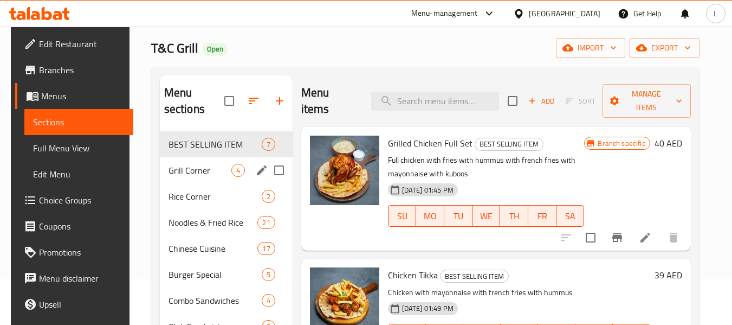
scroll to position [108, 0]
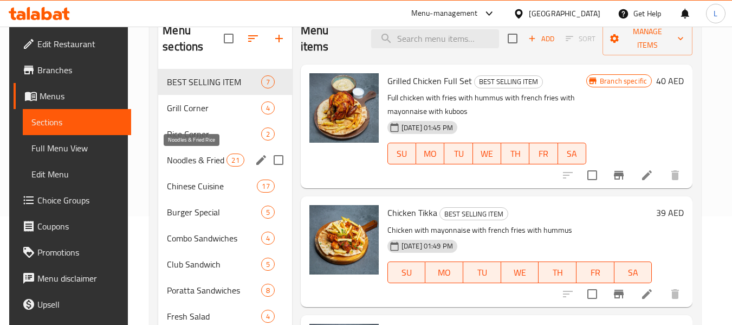
click at [191, 164] on span "Noodles & Fried Rice" at bounding box center [197, 159] width 60 height 13
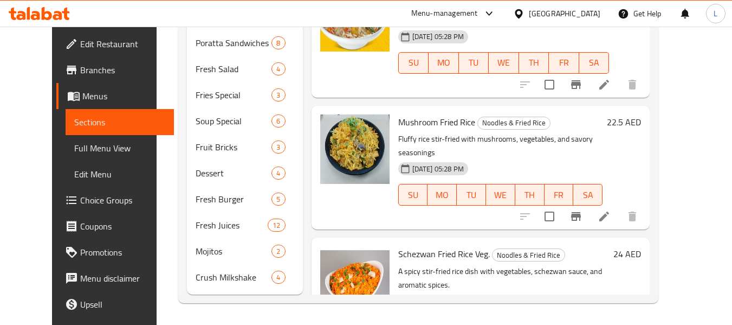
scroll to position [1744, 0]
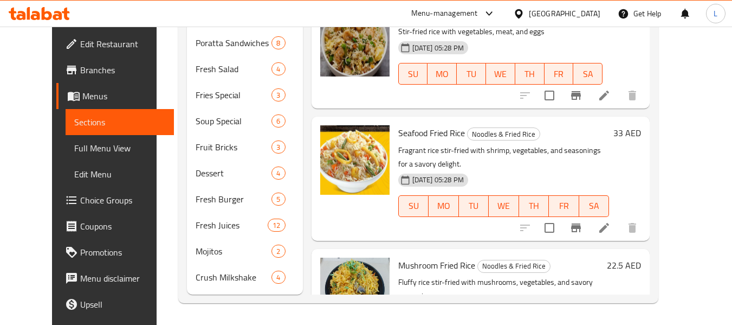
drag, startPoint x: 344, startPoint y: 253, endPoint x: 326, endPoint y: 144, distance: 110.9
click at [326, 257] on img at bounding box center [354, 291] width 69 height 69
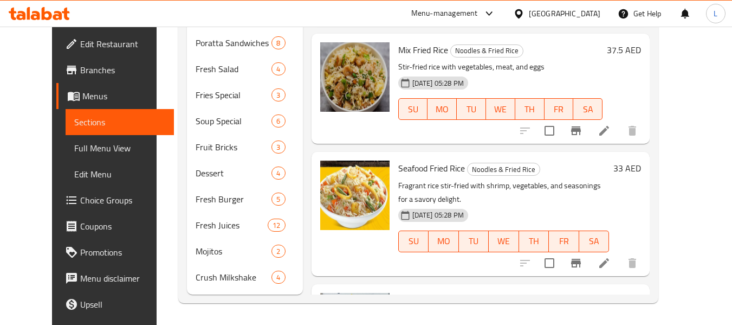
scroll to position [1690, 0]
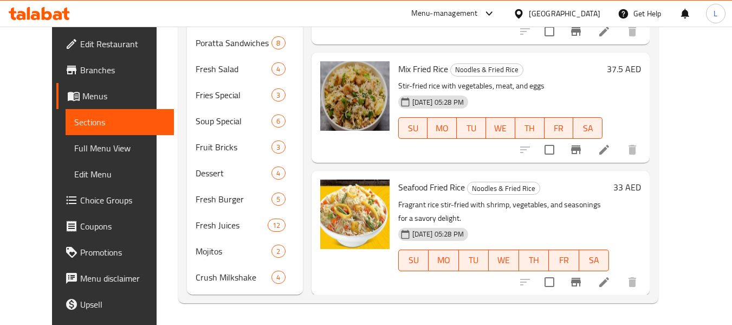
click at [611, 275] on icon at bounding box center [604, 281] width 13 height 13
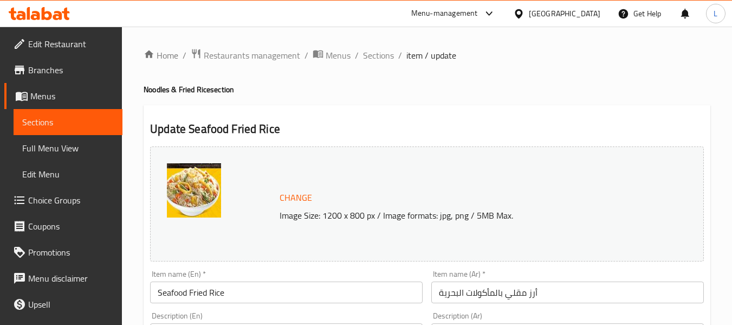
click at [52, 121] on span "Sections" at bounding box center [68, 121] width 92 height 13
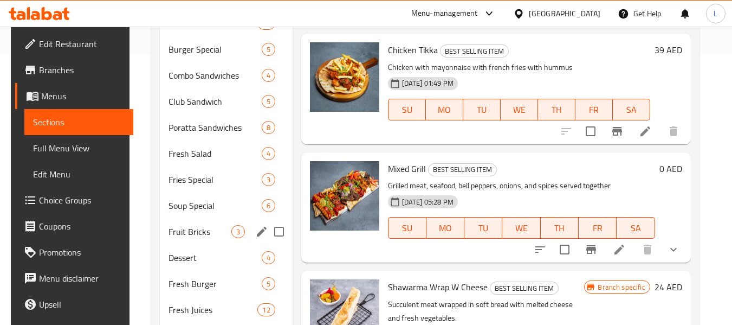
scroll to position [163, 0]
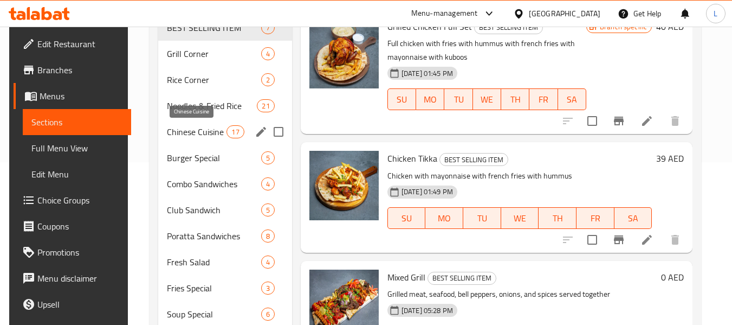
click at [196, 136] on span "Chinese Cuisine" at bounding box center [197, 131] width 60 height 13
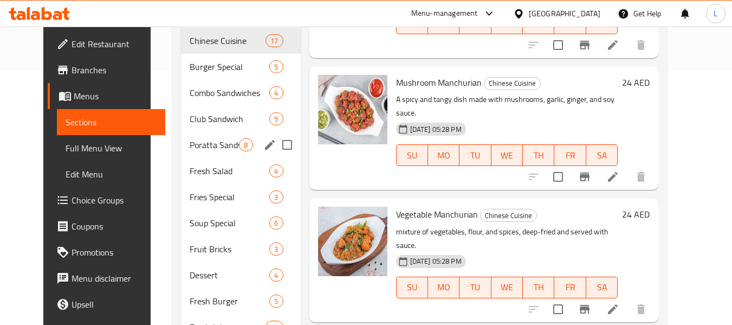
scroll to position [139, 0]
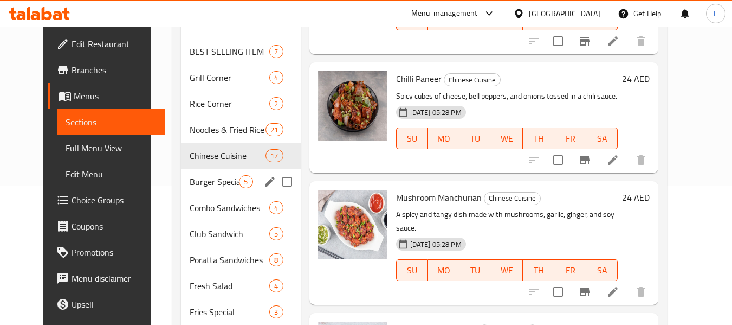
click at [207, 173] on div "Burger Special 5" at bounding box center [240, 182] width 119 height 26
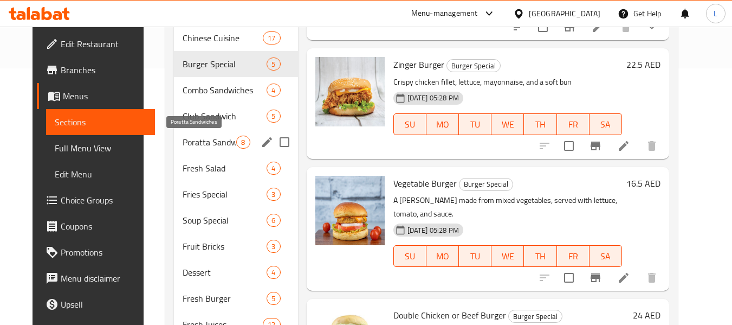
scroll to position [247, 0]
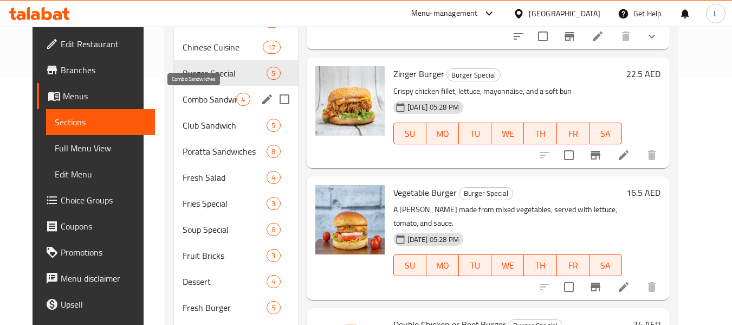
click at [211, 101] on span "Combo Sandwiches" at bounding box center [210, 99] width 54 height 13
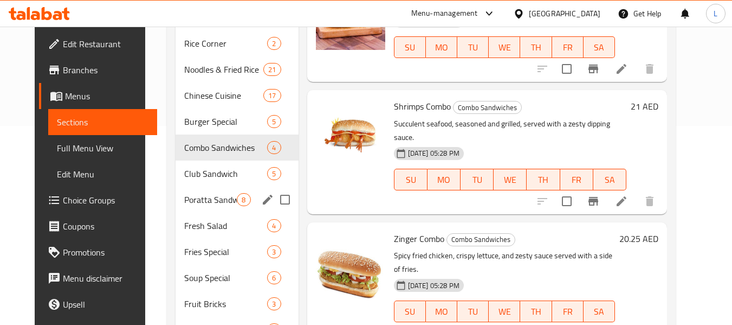
scroll to position [193, 0]
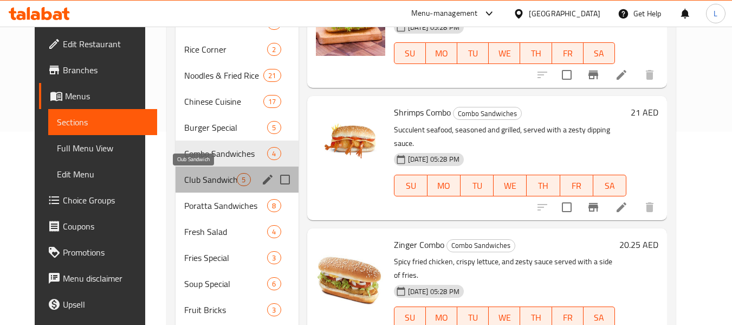
click at [209, 180] on span "Club Sandwich" at bounding box center [210, 179] width 53 height 13
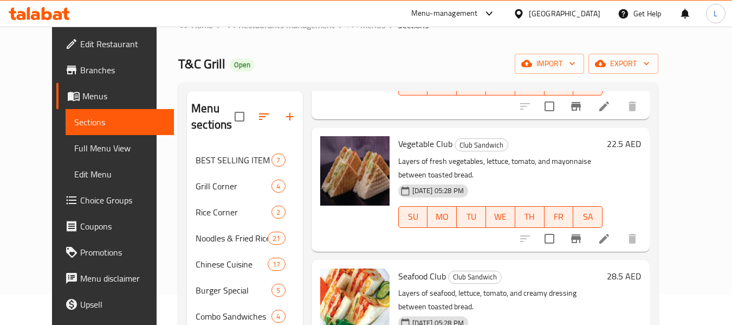
scroll to position [147, 0]
click at [619, 228] on li at bounding box center [604, 238] width 30 height 20
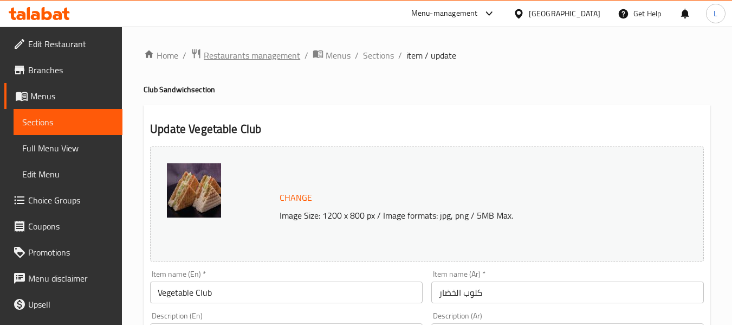
click at [221, 60] on span "Restaurants management" at bounding box center [252, 55] width 96 height 13
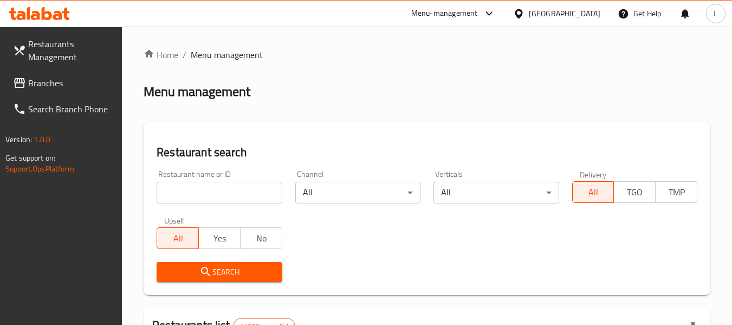
click at [222, 192] on input "search" at bounding box center [219, 193] width 125 height 22
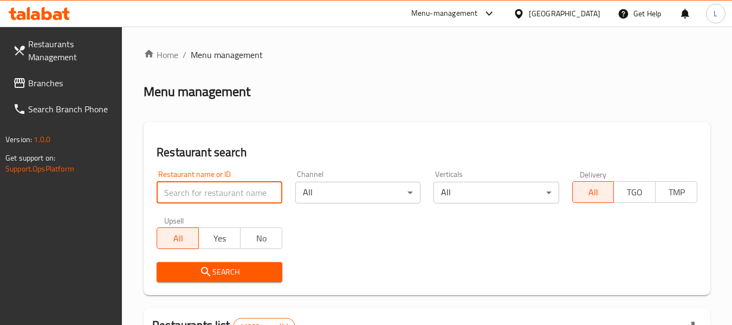
click at [222, 192] on input "search" at bounding box center [219, 193] width 125 height 22
paste input "696421"
type input "696421"
click button "Search" at bounding box center [219, 272] width 125 height 20
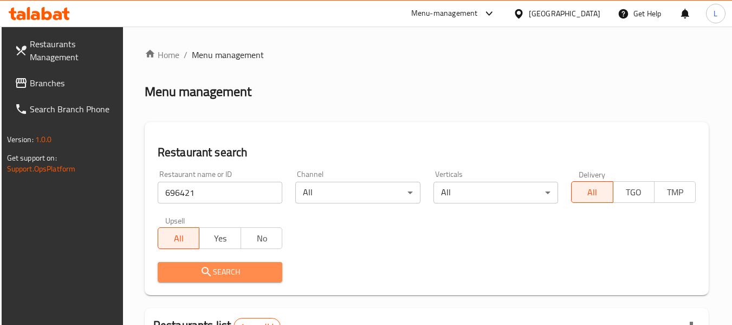
click at [251, 271] on span "Search" at bounding box center [219, 272] width 107 height 14
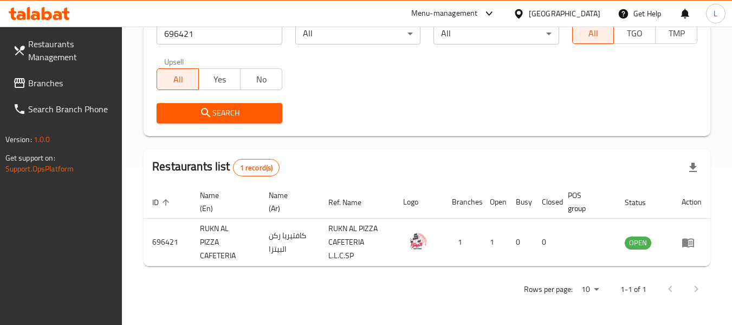
scroll to position [105, 0]
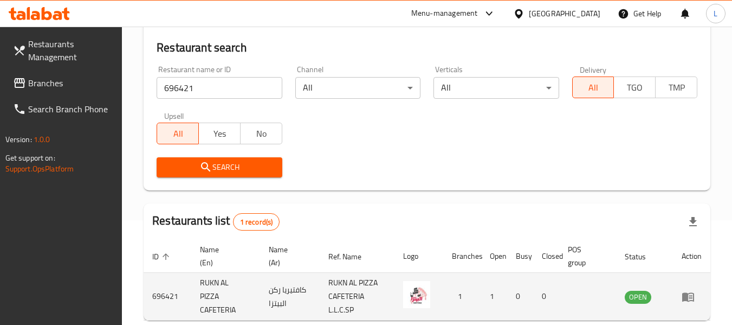
click at [684, 295] on icon "enhanced table" at bounding box center [688, 296] width 12 height 9
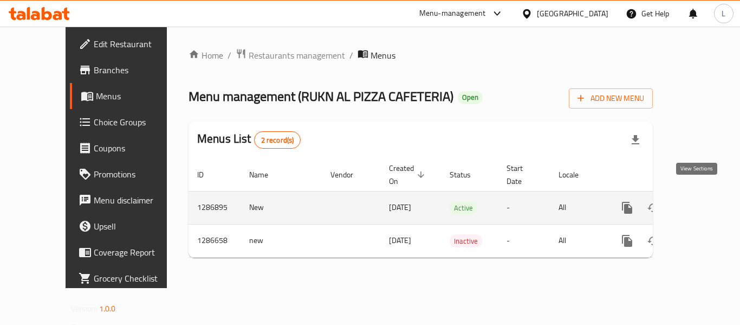
click at [699, 201] on icon "enhanced table" at bounding box center [705, 207] width 13 height 13
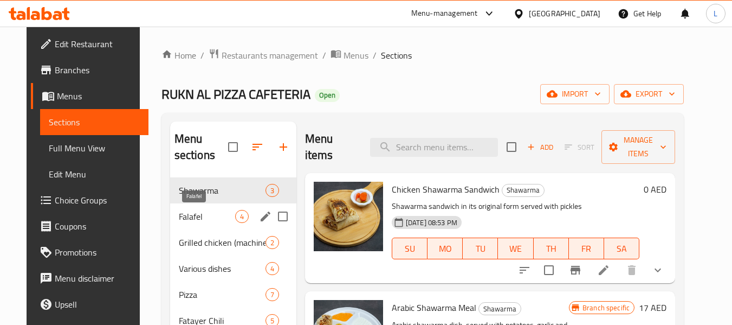
click at [221, 212] on span "Falafel" at bounding box center [207, 216] width 56 height 13
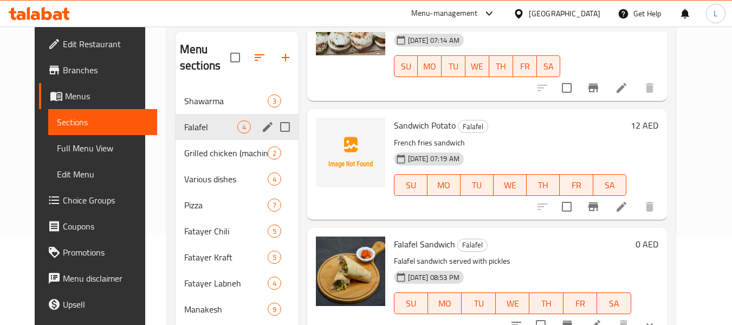
scroll to position [89, 0]
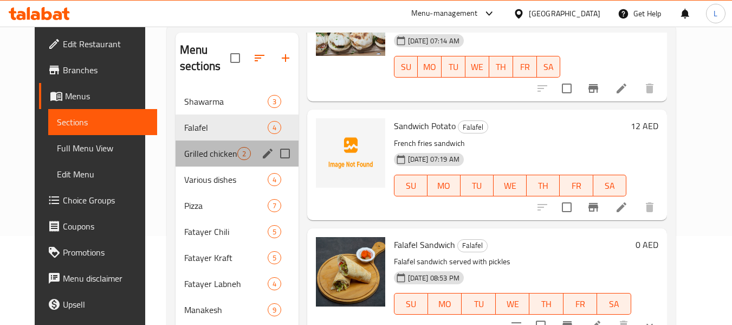
click at [218, 161] on div "Grilled chicken (machine) 2" at bounding box center [237, 153] width 123 height 26
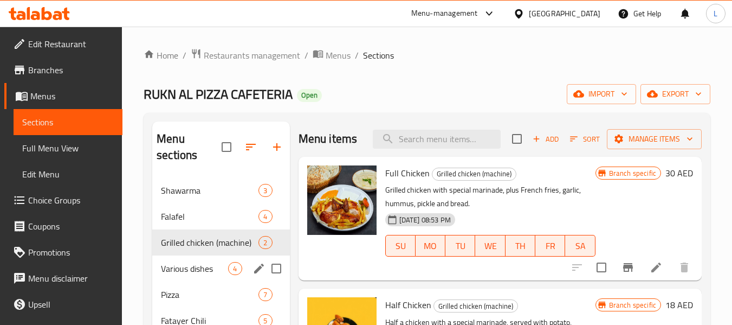
click at [186, 256] on div "Various dishes 4" at bounding box center [220, 268] width 137 height 26
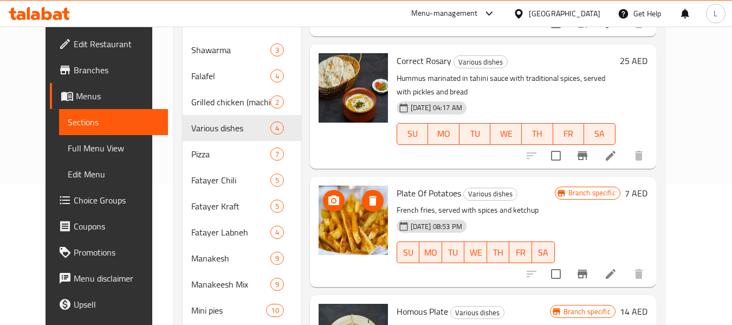
scroll to position [251, 0]
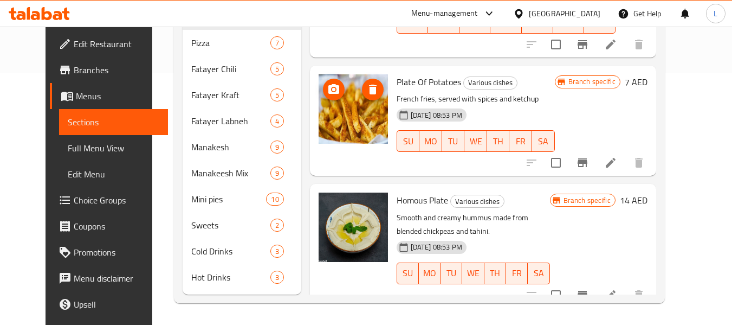
drag, startPoint x: 386, startPoint y: 111, endPoint x: 356, endPoint y: 101, distance: 32.2
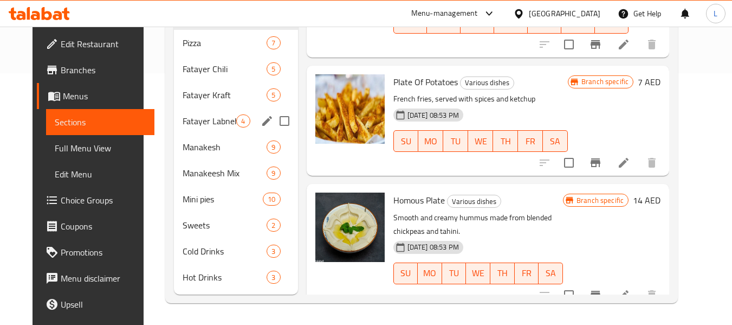
scroll to position [89, 0]
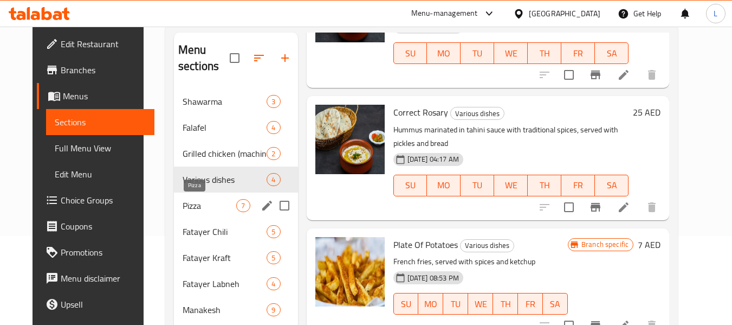
click at [214, 210] on span "Pizza" at bounding box center [210, 205] width 54 height 13
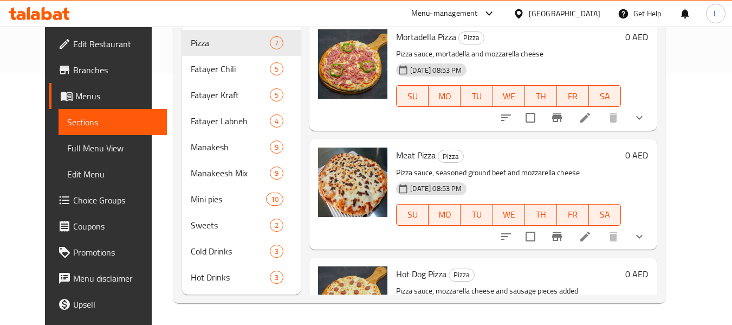
scroll to position [461, 0]
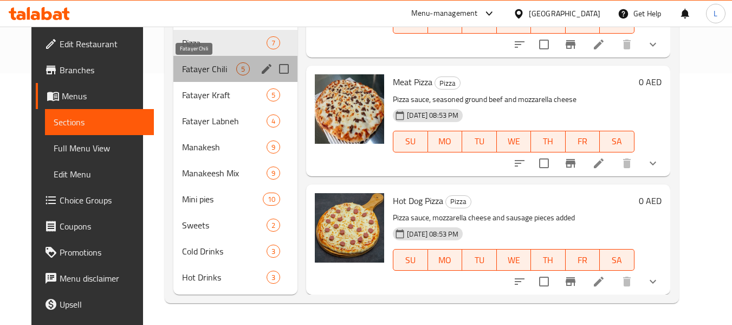
click at [203, 65] on span "Fatayer Chili" at bounding box center [209, 68] width 54 height 13
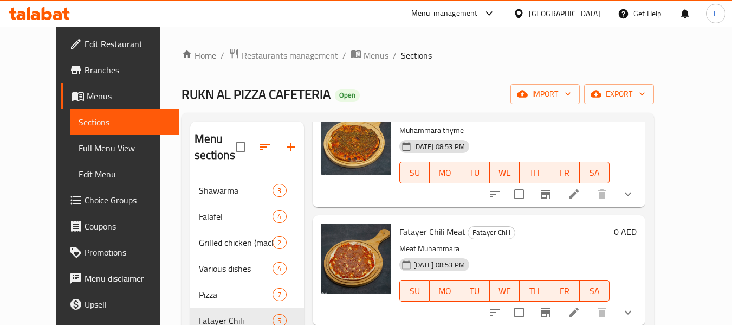
scroll to position [211, 0]
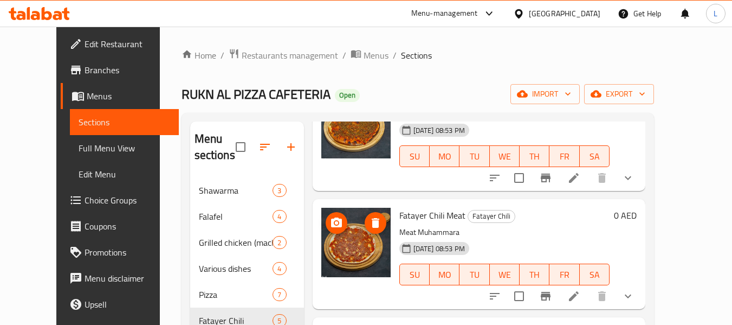
drag, startPoint x: 350, startPoint y: 273, endPoint x: 343, endPoint y: 240, distance: 33.7
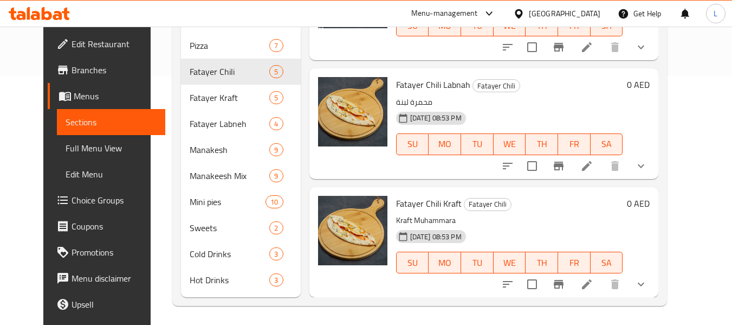
scroll to position [251, 0]
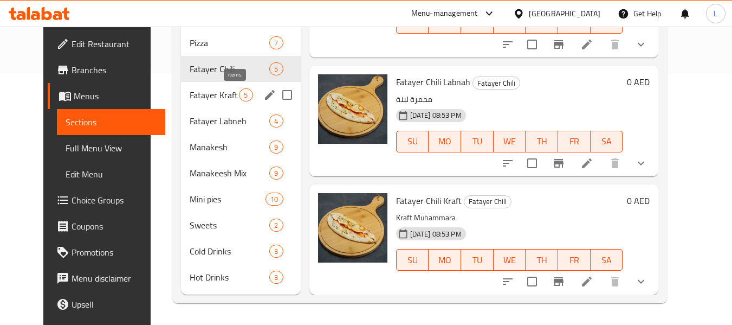
click at [228, 96] on span "Fatayer Kraft" at bounding box center [214, 94] width 49 height 13
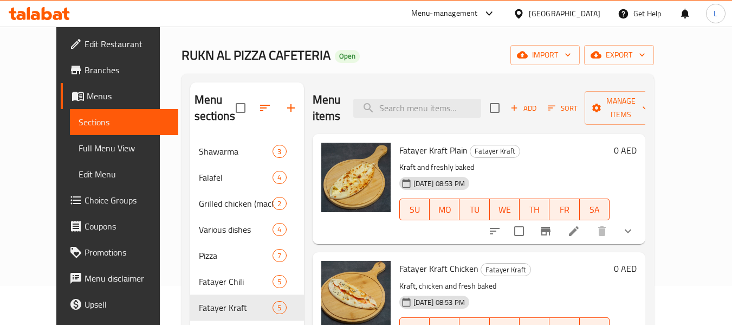
scroll to position [35, 0]
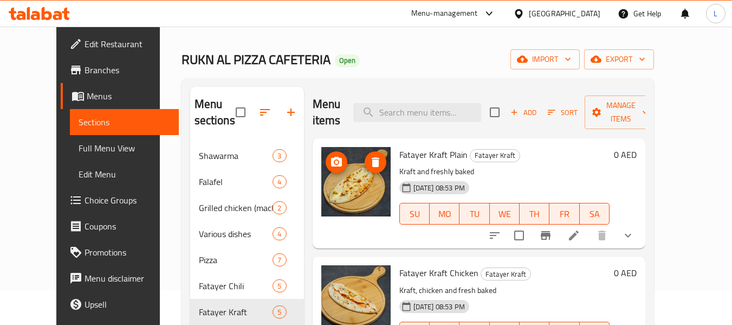
drag, startPoint x: 346, startPoint y: 181, endPoint x: 334, endPoint y: 188, distance: 13.1
click at [334, 188] on img at bounding box center [355, 181] width 69 height 69
click at [339, 183] on img at bounding box center [355, 181] width 69 height 69
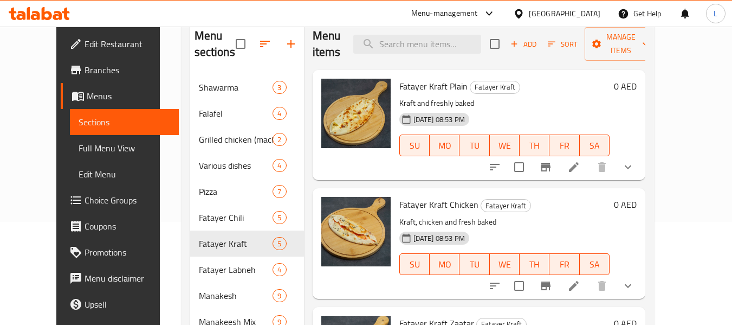
scroll to position [89, 0]
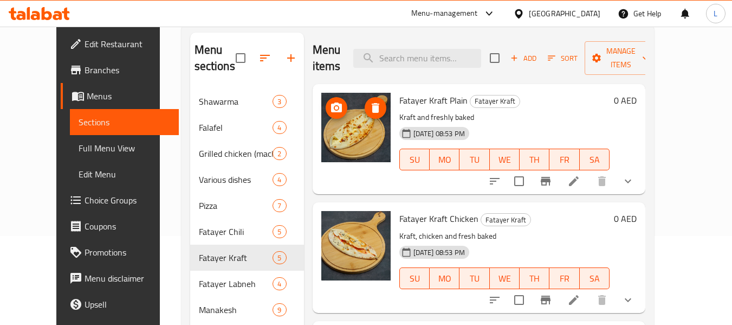
drag, startPoint x: 340, startPoint y: 143, endPoint x: 337, endPoint y: 158, distance: 15.0
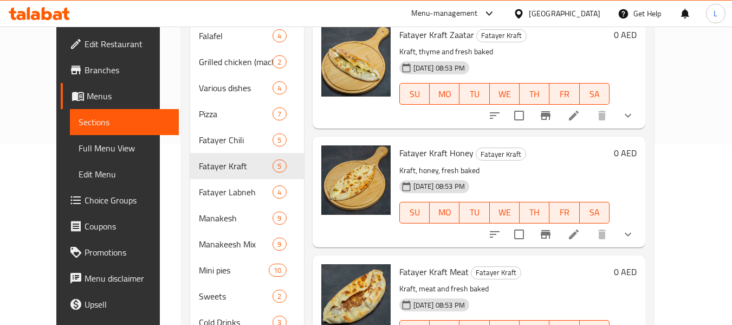
scroll to position [251, 0]
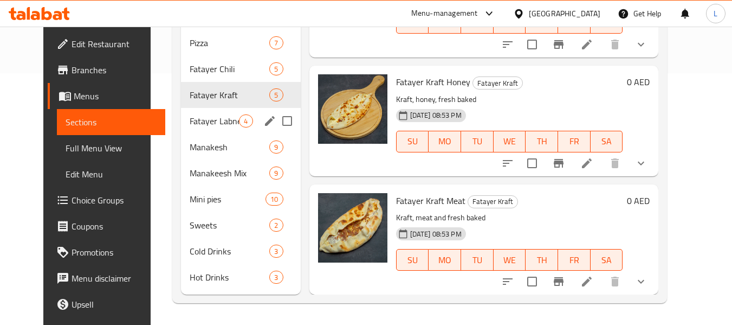
click at [216, 125] on span "Fatayer Labneh" at bounding box center [214, 120] width 49 height 13
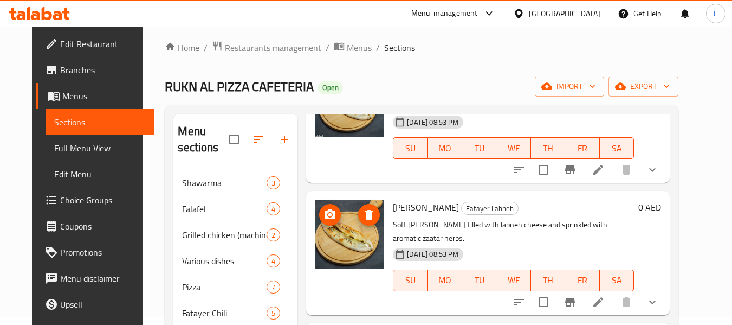
scroll to position [251, 0]
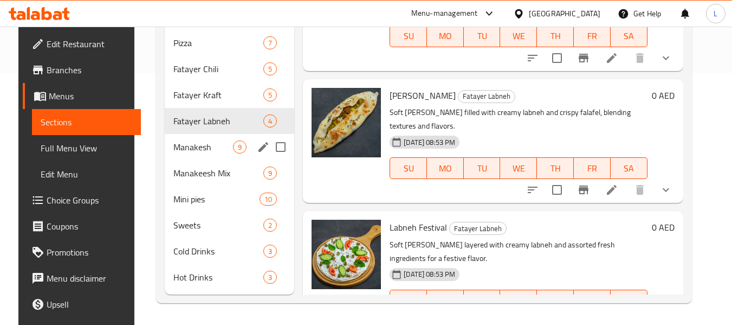
click at [230, 135] on div "Manakesh 9" at bounding box center [230, 147] width 130 height 26
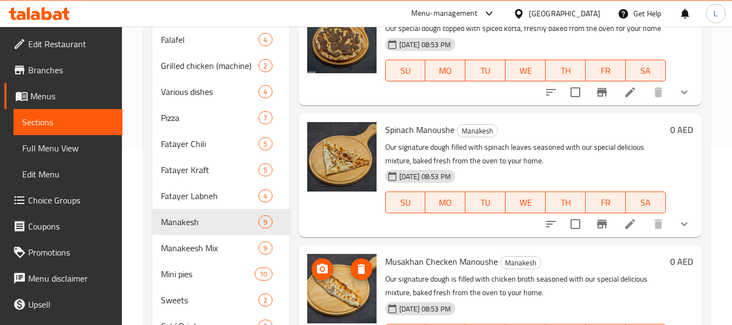
scroll to position [251, 0]
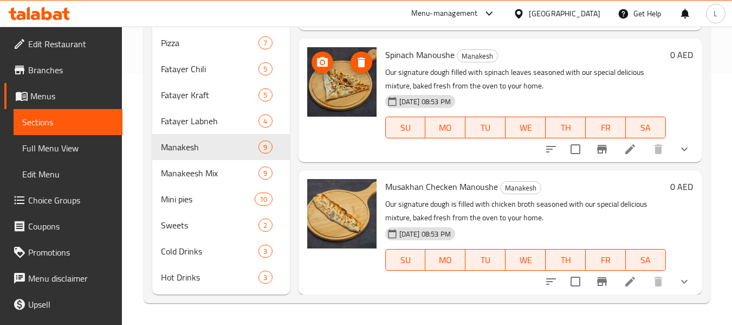
click at [330, 102] on img at bounding box center [341, 81] width 69 height 69
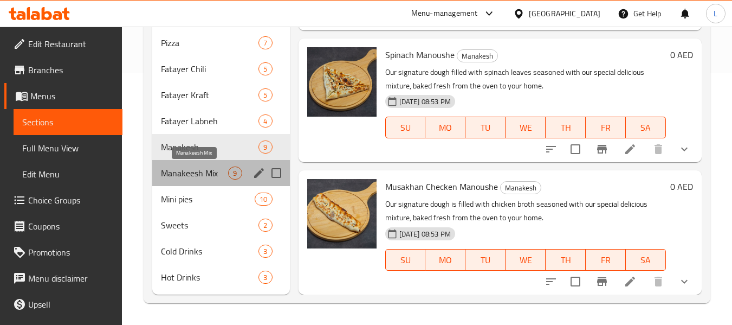
click at [189, 171] on span "Manakeesh Mix" at bounding box center [194, 172] width 67 height 13
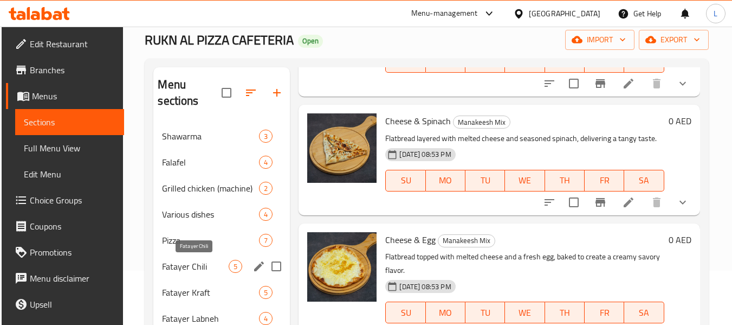
scroll to position [251, 0]
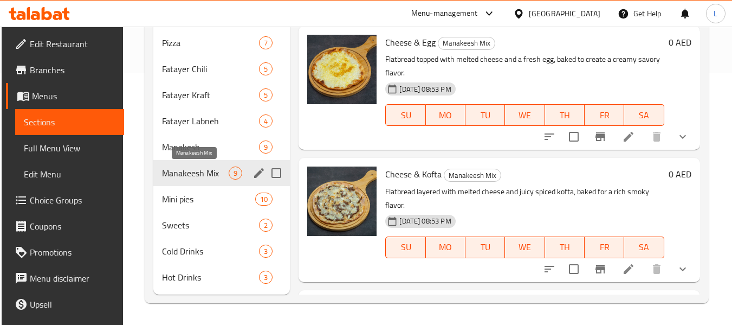
click at [195, 177] on span "Manakeesh Mix" at bounding box center [195, 172] width 67 height 13
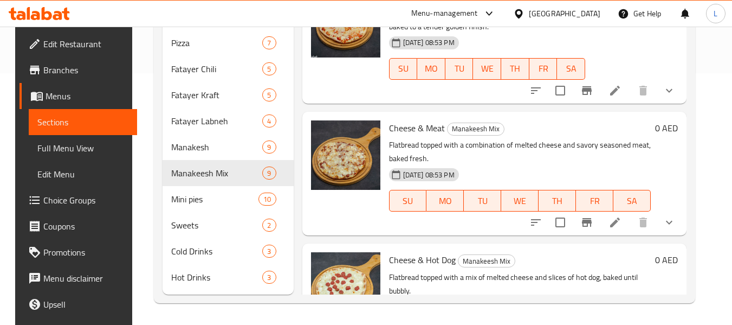
scroll to position [0, 0]
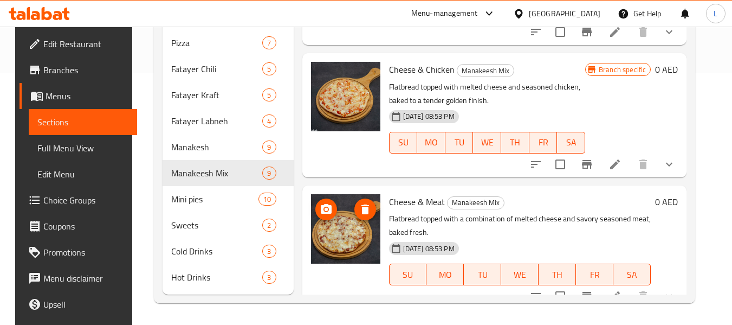
drag, startPoint x: 353, startPoint y: 126, endPoint x: 347, endPoint y: 228, distance: 101.5
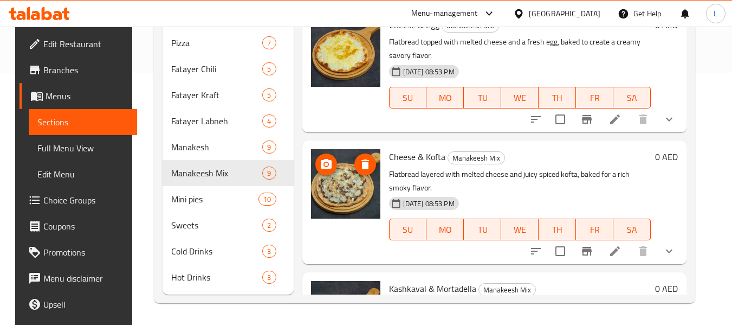
scroll to position [793, 0]
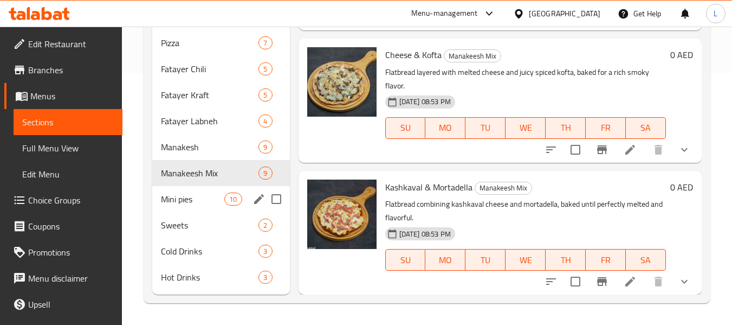
click at [180, 186] on div "Mini pies 10" at bounding box center [220, 199] width 137 height 26
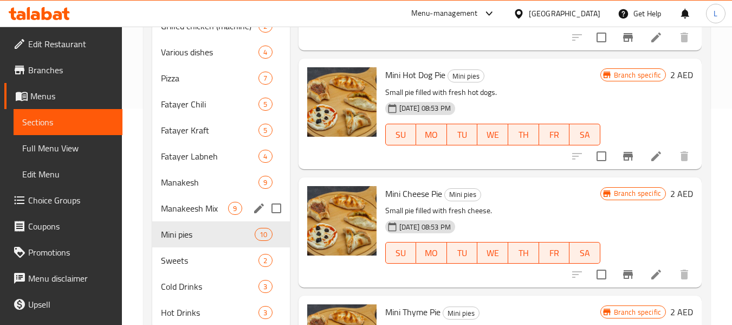
scroll to position [197, 0]
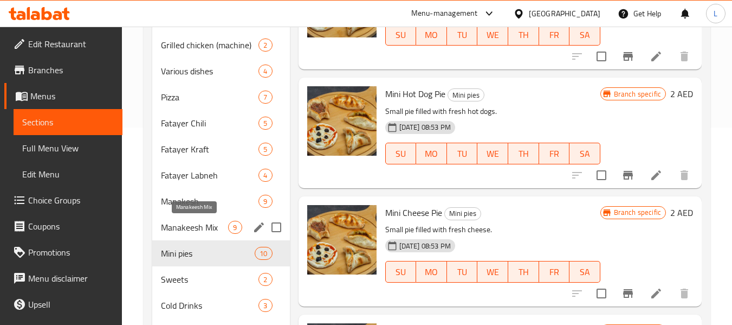
click at [189, 229] on span "Manakeesh Mix" at bounding box center [194, 227] width 67 height 13
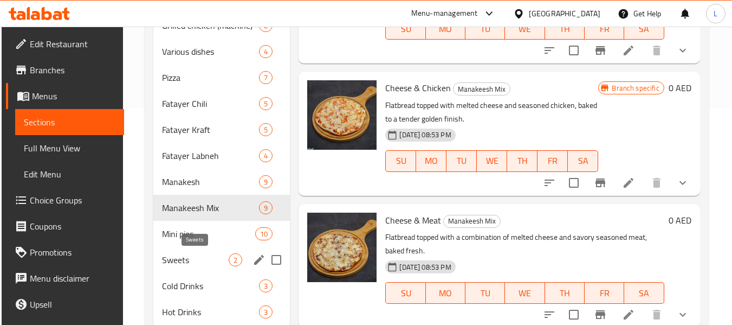
scroll to position [251, 0]
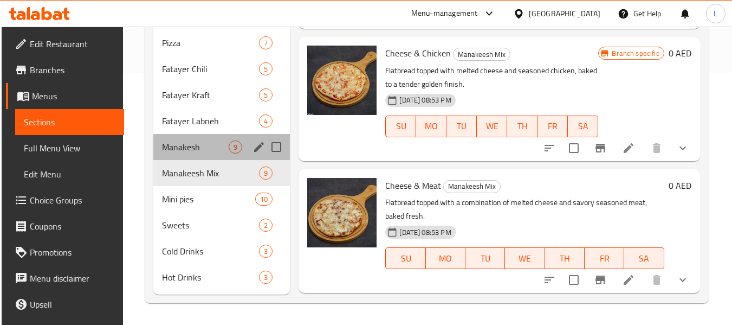
click at [190, 138] on div "Manakesh 9" at bounding box center [221, 147] width 137 height 26
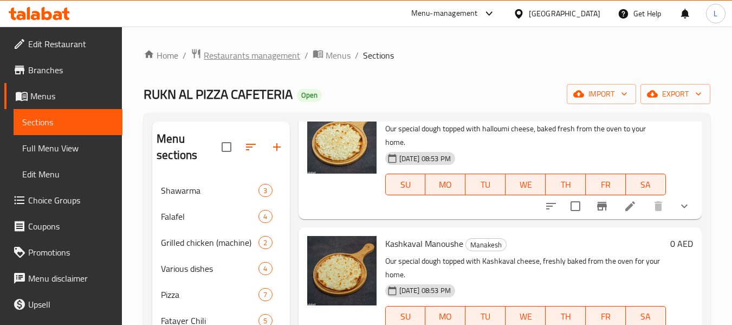
click at [258, 50] on span "Restaurants management" at bounding box center [252, 55] width 96 height 13
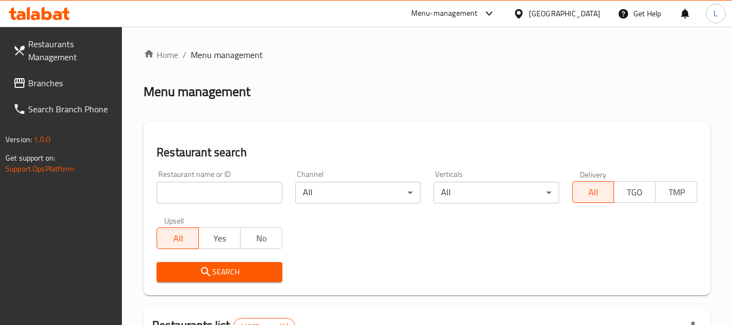
click at [206, 205] on div "Restaurant name or ID Restaurant name or ID" at bounding box center [219, 187] width 138 height 46
click at [205, 199] on input "search" at bounding box center [219, 193] width 125 height 22
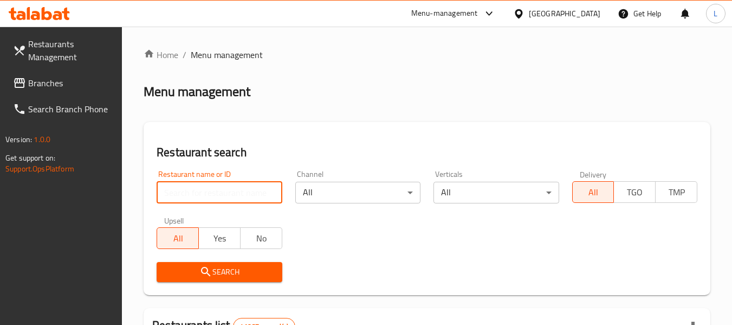
paste input "696406"
type input "696406"
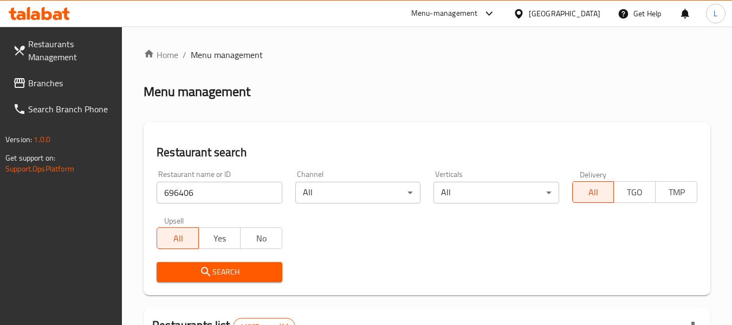
click at [244, 271] on span "Search" at bounding box center [219, 272] width 108 height 14
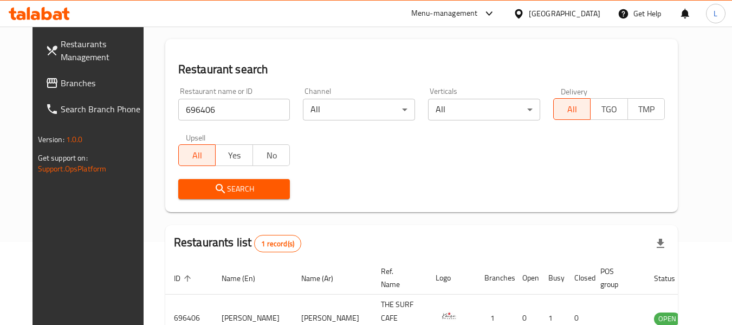
scroll to position [150, 0]
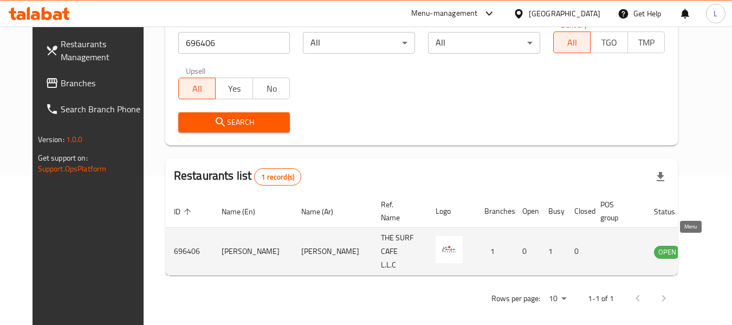
click at [711, 245] on icon "enhanced table" at bounding box center [717, 251] width 13 height 13
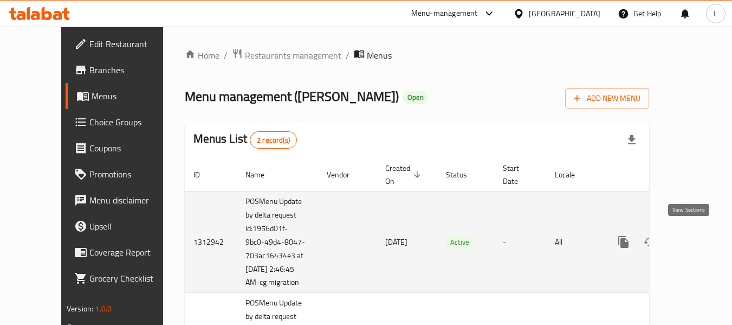
click at [695, 235] on icon "enhanced table" at bounding box center [701, 241] width 13 height 13
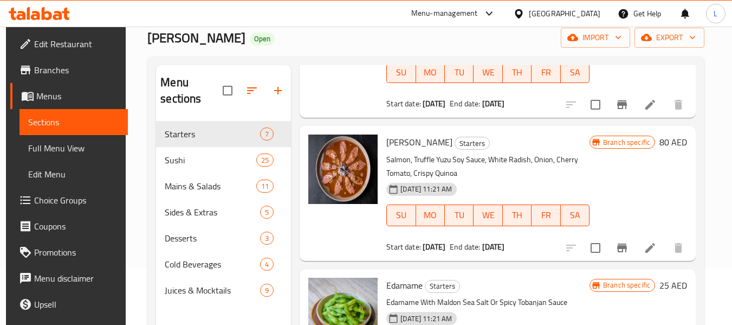
scroll to position [108, 0]
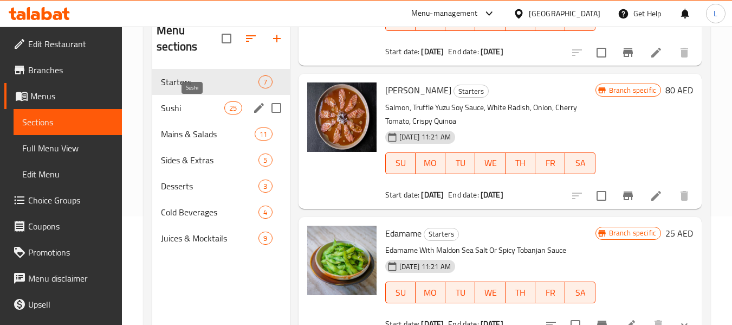
click at [183, 105] on span "Sushi" at bounding box center [192, 107] width 63 height 13
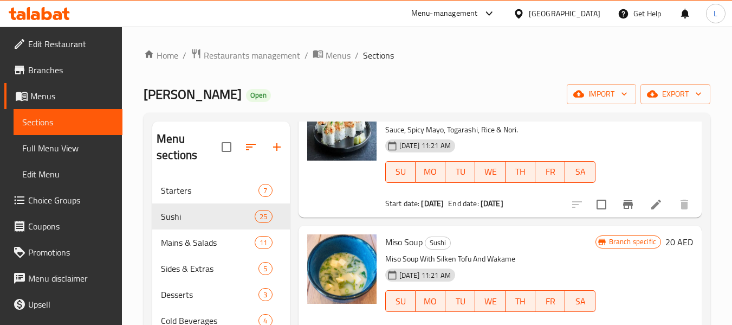
scroll to position [542, 0]
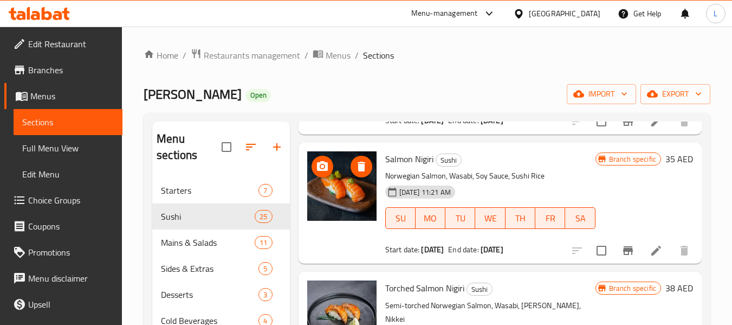
drag, startPoint x: 334, startPoint y: 210, endPoint x: 327, endPoint y: 237, distance: 27.5
click at [327, 237] on div at bounding box center [342, 203] width 78 height 112
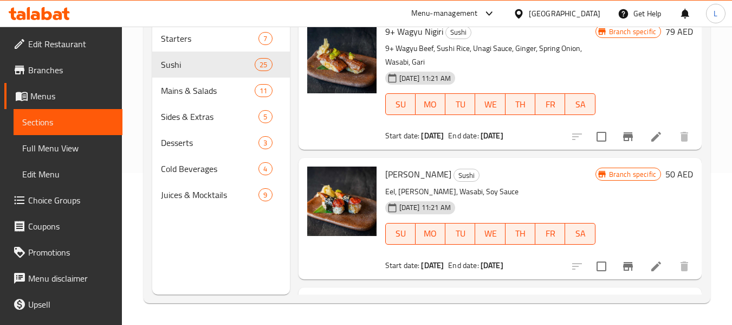
scroll to position [1030, 0]
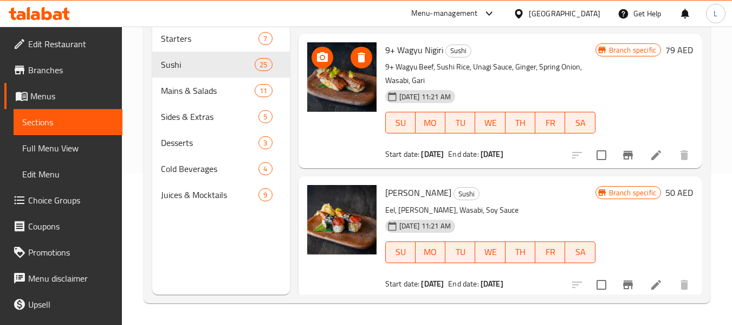
drag, startPoint x: 329, startPoint y: 113, endPoint x: 332, endPoint y: 92, distance: 21.9
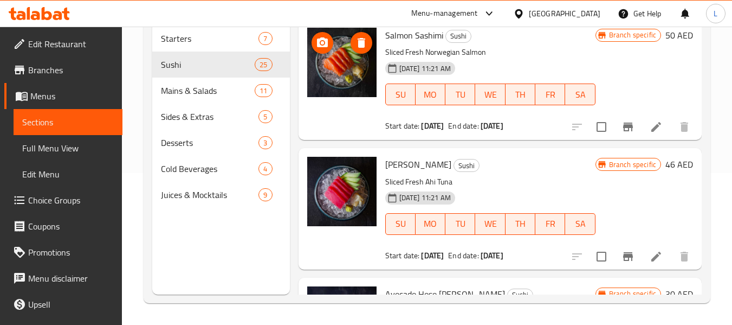
scroll to position [1409, 0]
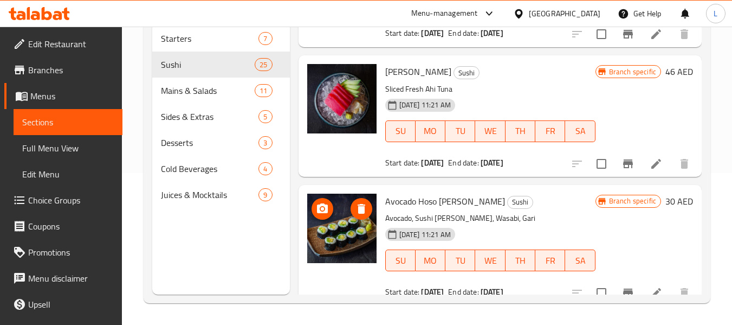
drag, startPoint x: 344, startPoint y: 118, endPoint x: 313, endPoint y: 214, distance: 100.6
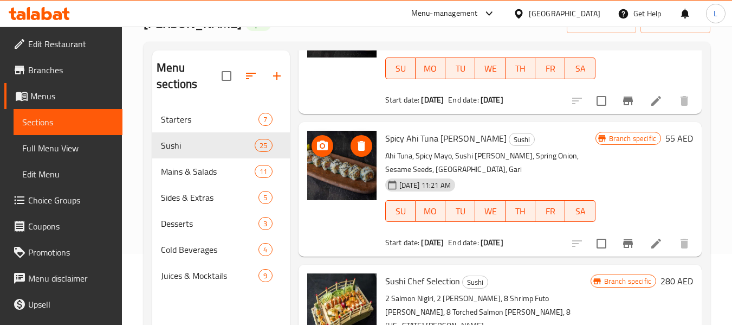
scroll to position [152, 0]
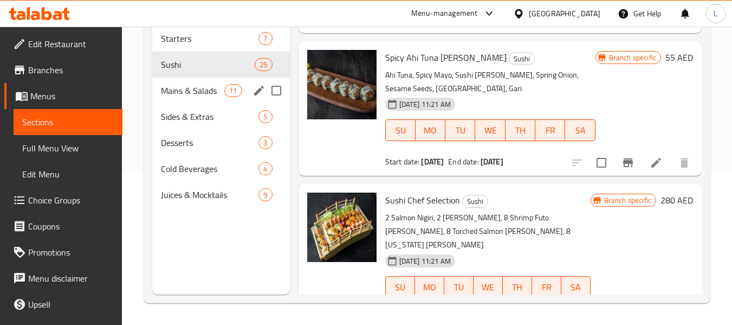
click at [204, 81] on div "Mains & Salads 11" at bounding box center [220, 90] width 137 height 26
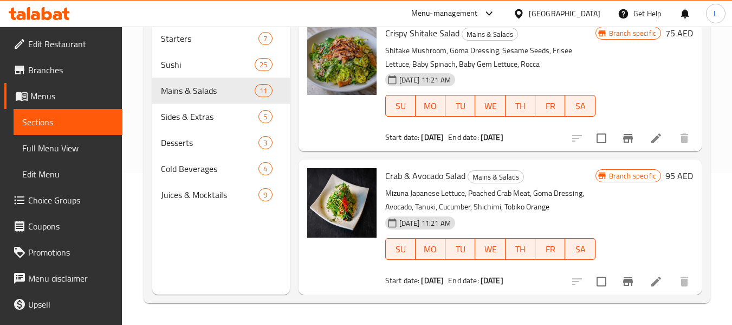
scroll to position [1371, 0]
click at [205, 114] on span "Sides & Extras" at bounding box center [194, 116] width 67 height 13
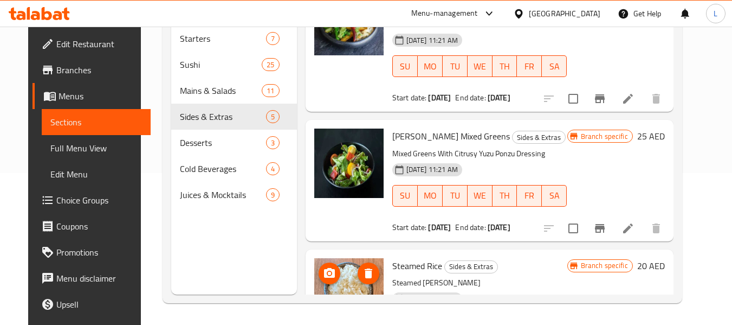
scroll to position [378, 0]
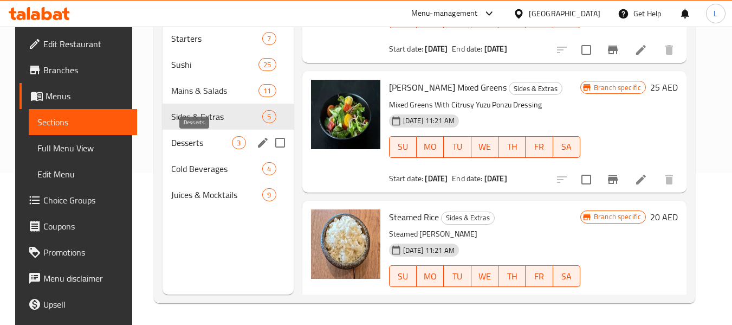
click at [219, 141] on span "Desserts" at bounding box center [201, 142] width 61 height 13
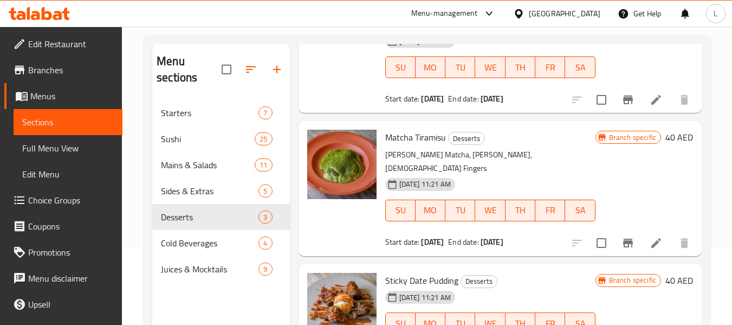
scroll to position [152, 0]
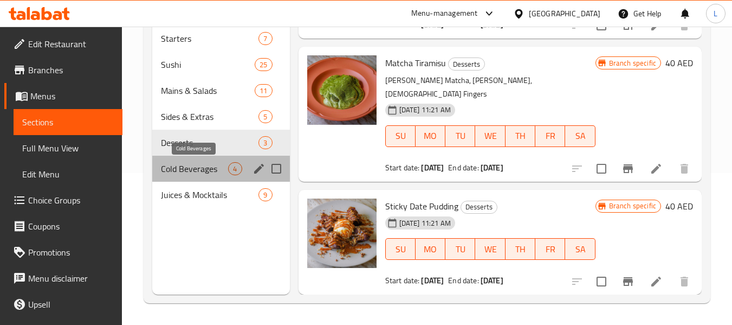
click at [215, 163] on span "Cold Beverages" at bounding box center [194, 168] width 67 height 13
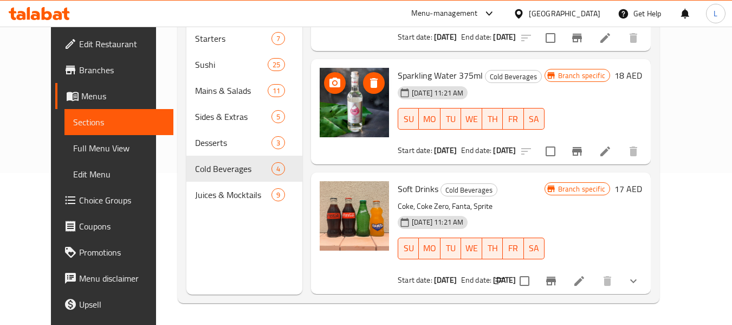
scroll to position [187, 0]
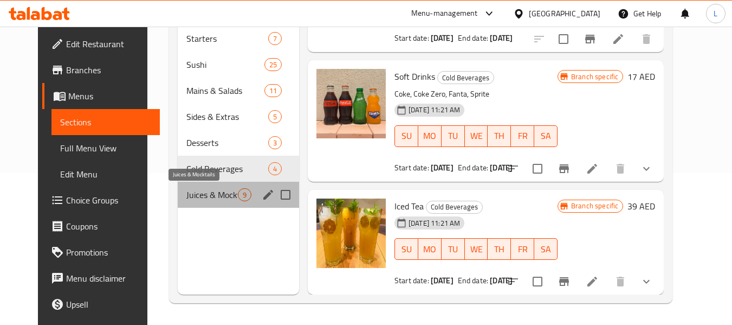
click at [186, 197] on span "Juices & Mocktails" at bounding box center [211, 194] width 51 height 13
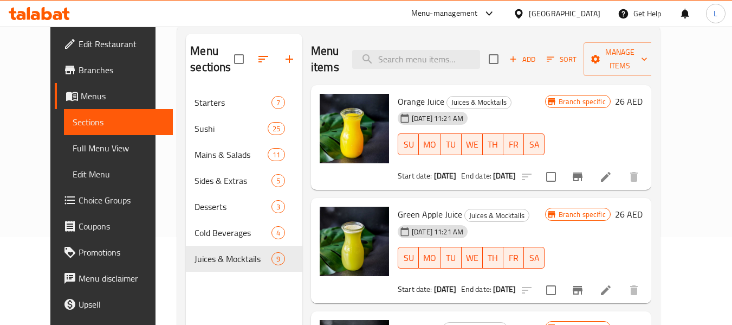
scroll to position [108, 0]
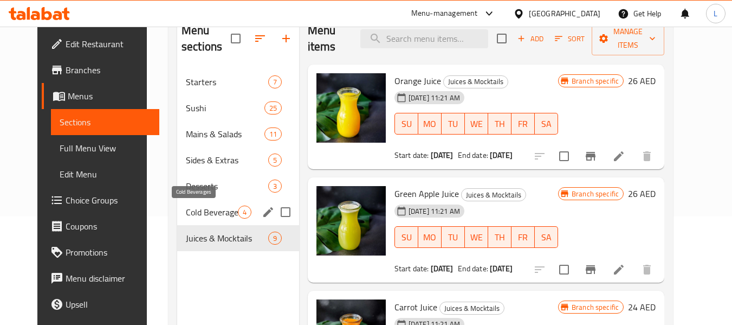
click at [217, 213] on span "Cold Beverages" at bounding box center [212, 211] width 52 height 13
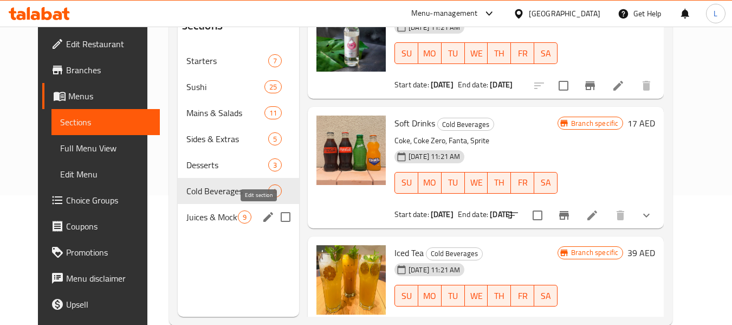
scroll to position [152, 0]
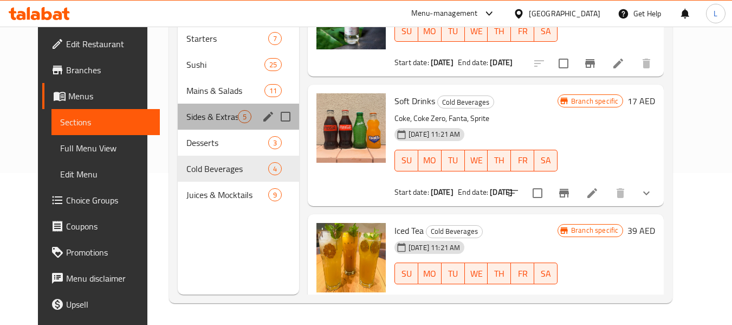
click at [205, 128] on div "Sides & Extras 5" at bounding box center [238, 117] width 121 height 26
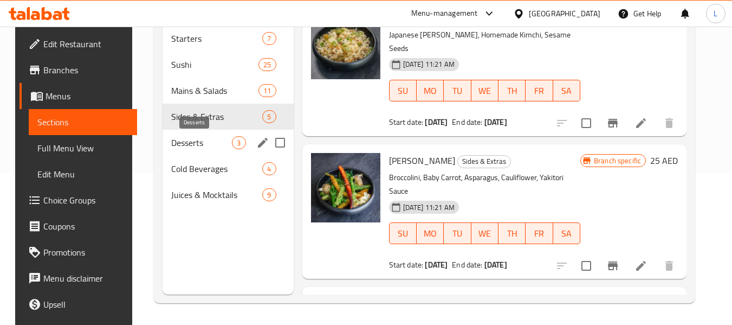
click at [206, 138] on span "Desserts" at bounding box center [201, 142] width 61 height 13
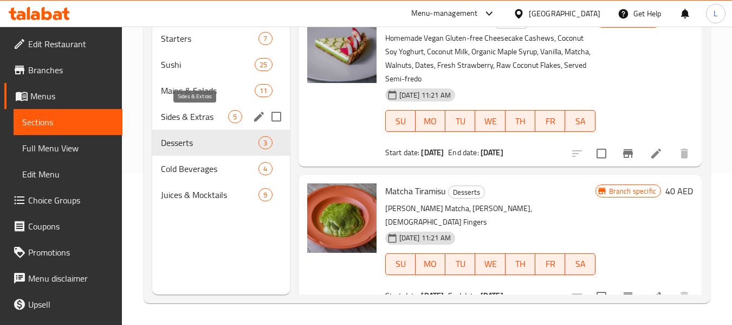
click at [223, 119] on span "Sides & Extras" at bounding box center [194, 116] width 67 height 13
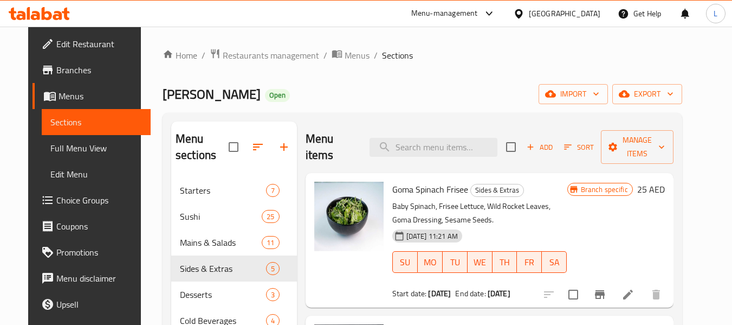
scroll to position [325, 0]
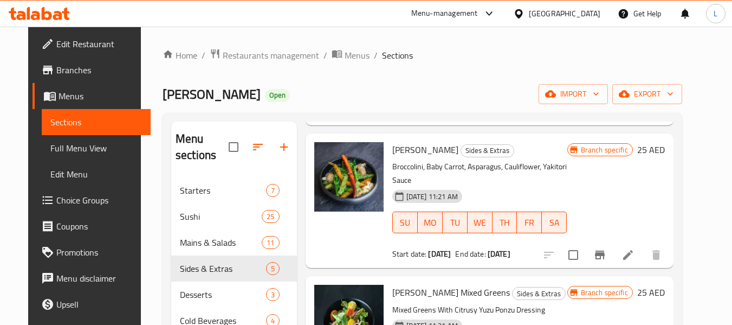
click at [704, 213] on div "Home / Restaurants management / Menus / Sections Kaiso Sushi Open import export…" at bounding box center [422, 252] width 563 height 450
click at [418, 303] on p "Mixed Greens With Citrusy Yuzu Ponzu Dressing" at bounding box center [479, 310] width 175 height 14
click at [429, 284] on span "[PERSON_NAME] Mixed Greens" at bounding box center [451, 292] width 118 height 16
click at [424, 284] on span "[PERSON_NAME] Mixed Greens" at bounding box center [451, 292] width 118 height 16
drag, startPoint x: 431, startPoint y: 262, endPoint x: 477, endPoint y: 261, distance: 46.1
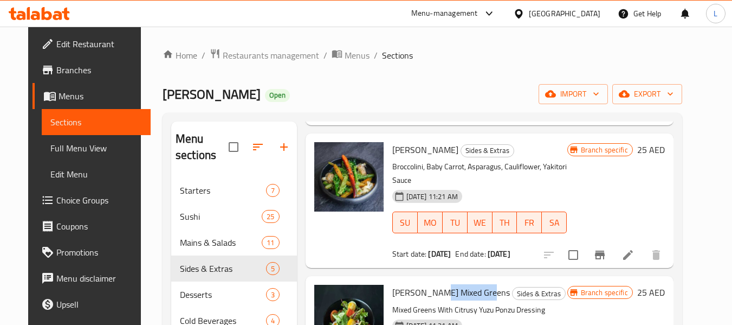
click at [477, 284] on span "[PERSON_NAME] Mixed Greens" at bounding box center [451, 292] width 118 height 16
